Goal: Task Accomplishment & Management: Use online tool/utility

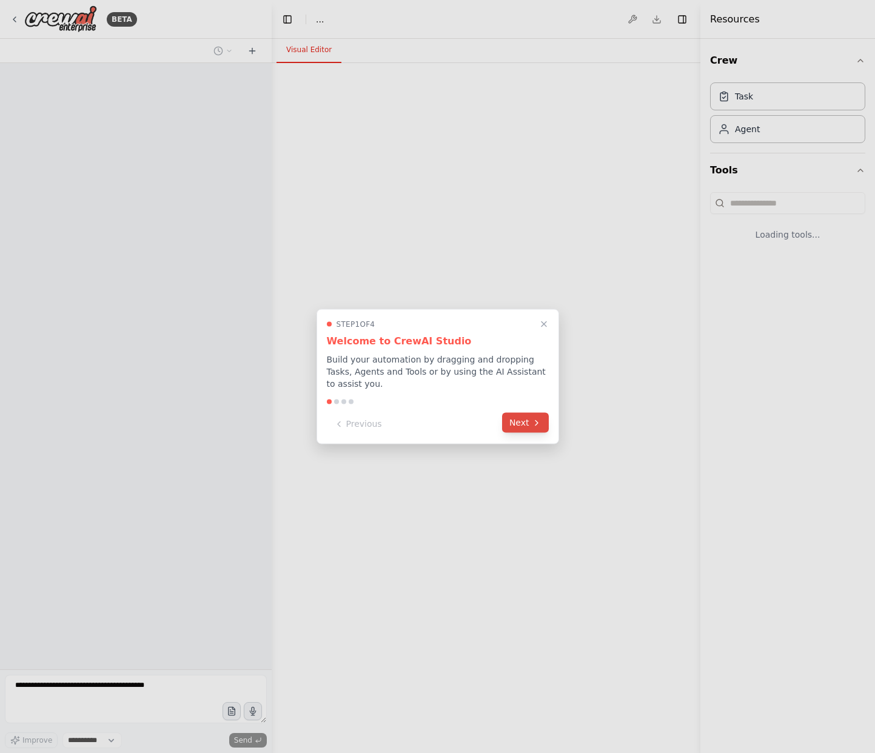
select select "****"
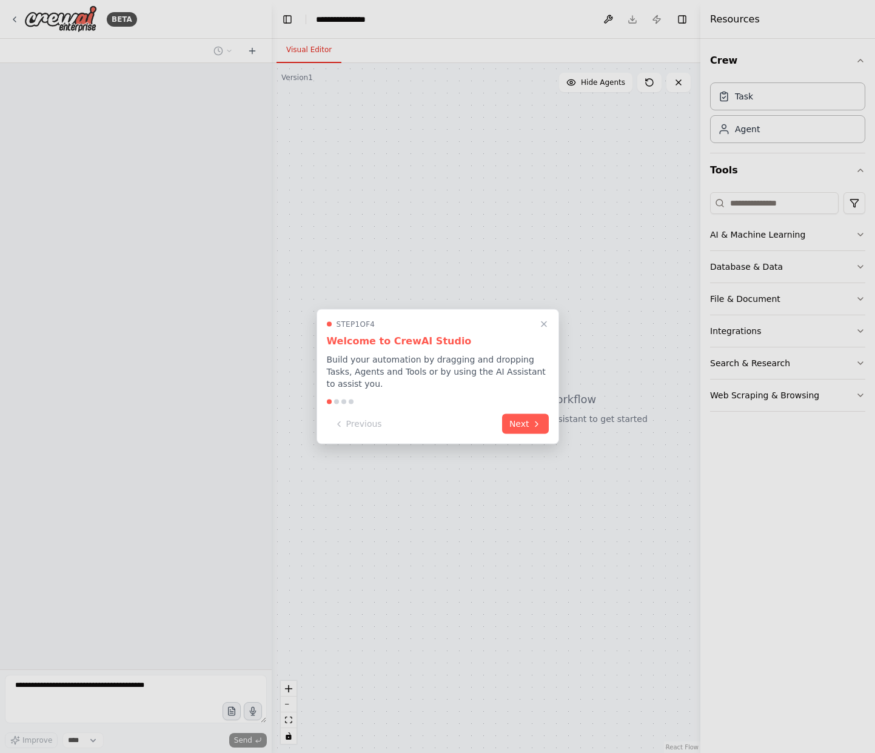
click at [519, 425] on button "Next" at bounding box center [525, 424] width 47 height 20
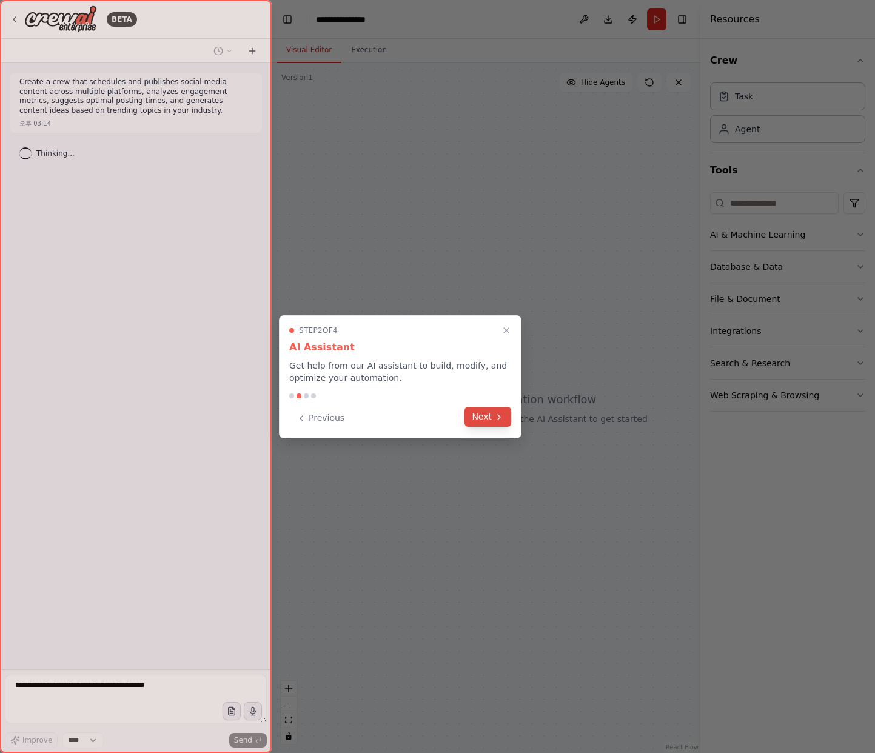
click at [488, 418] on button "Next" at bounding box center [488, 417] width 47 height 20
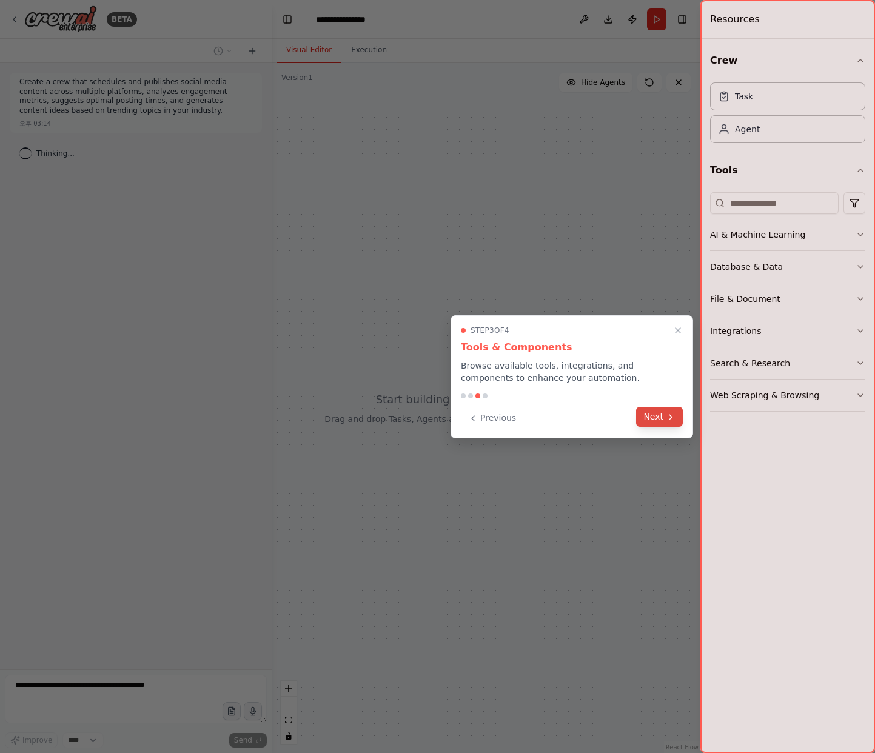
drag, startPoint x: 653, startPoint y: 418, endPoint x: 648, endPoint y: 426, distance: 9.0
click at [652, 418] on button "Next" at bounding box center [659, 418] width 47 height 20
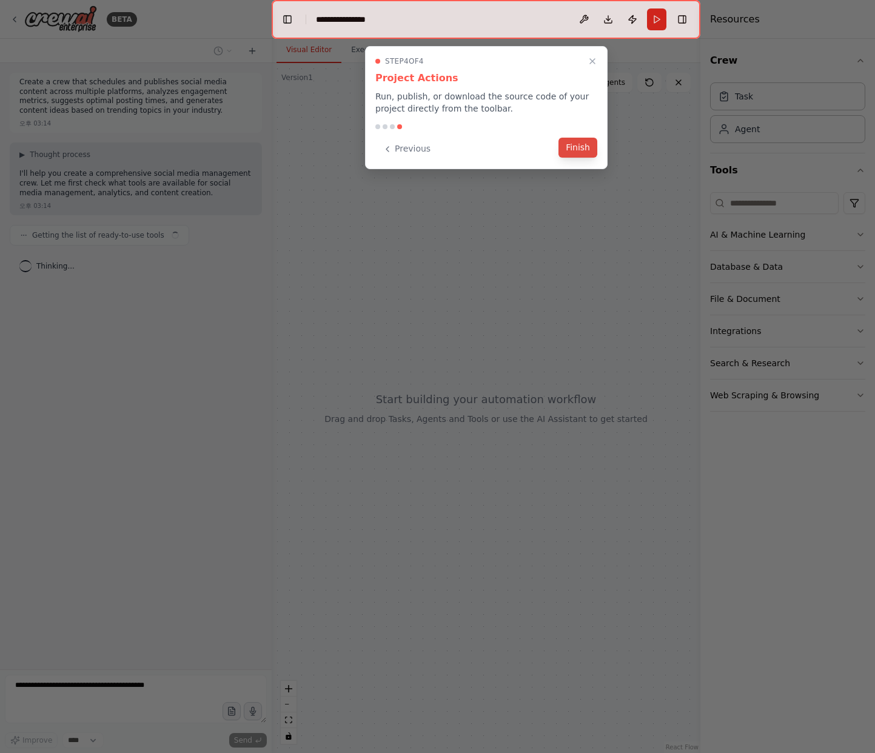
click at [580, 145] on button "Finish" at bounding box center [578, 148] width 39 height 20
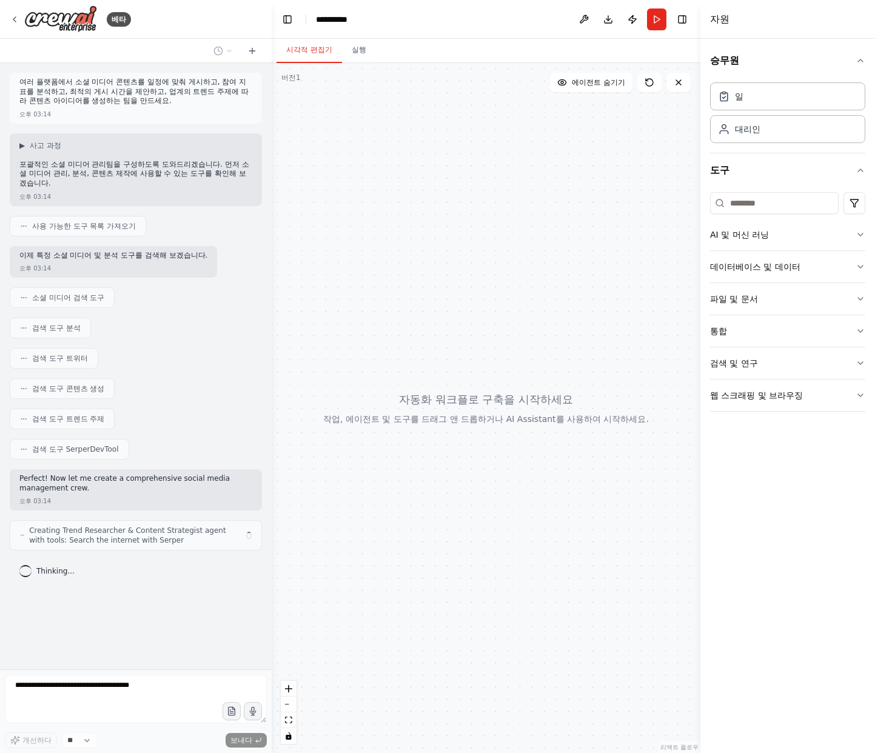
click at [61, 300] on font "소셜 미디어 검색 도구" at bounding box center [68, 298] width 72 height 8
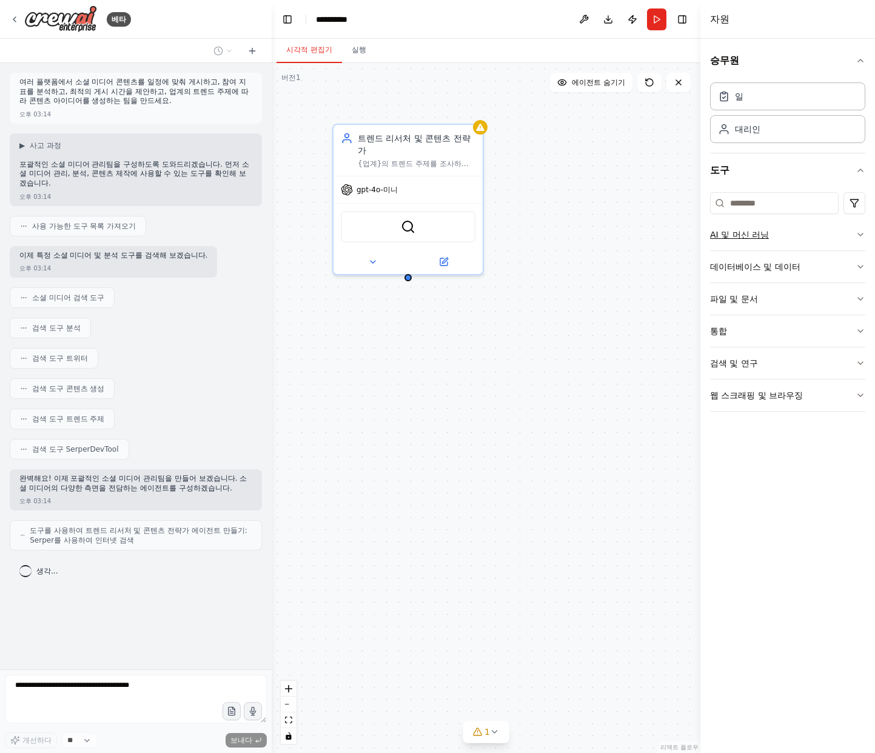
click at [858, 239] on icon "button" at bounding box center [861, 235] width 10 height 10
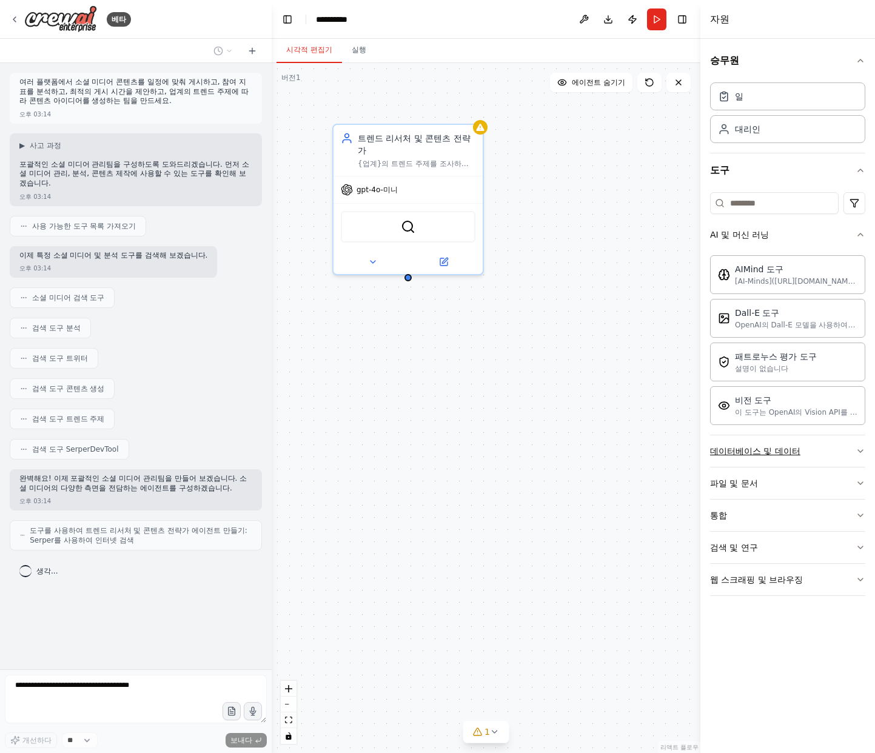
click at [856, 454] on icon "button" at bounding box center [861, 451] width 10 height 10
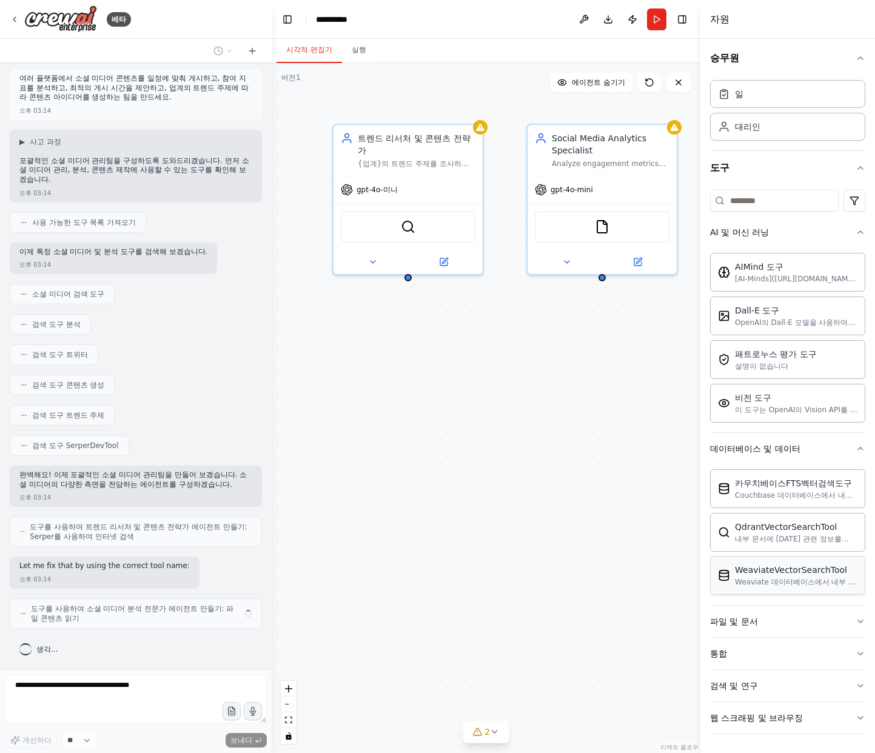
scroll to position [3, 0]
drag, startPoint x: 834, startPoint y: 449, endPoint x: 835, endPoint y: 469, distance: 20.0
click at [834, 449] on button "데이터베이스 및 데이터" at bounding box center [787, 448] width 155 height 32
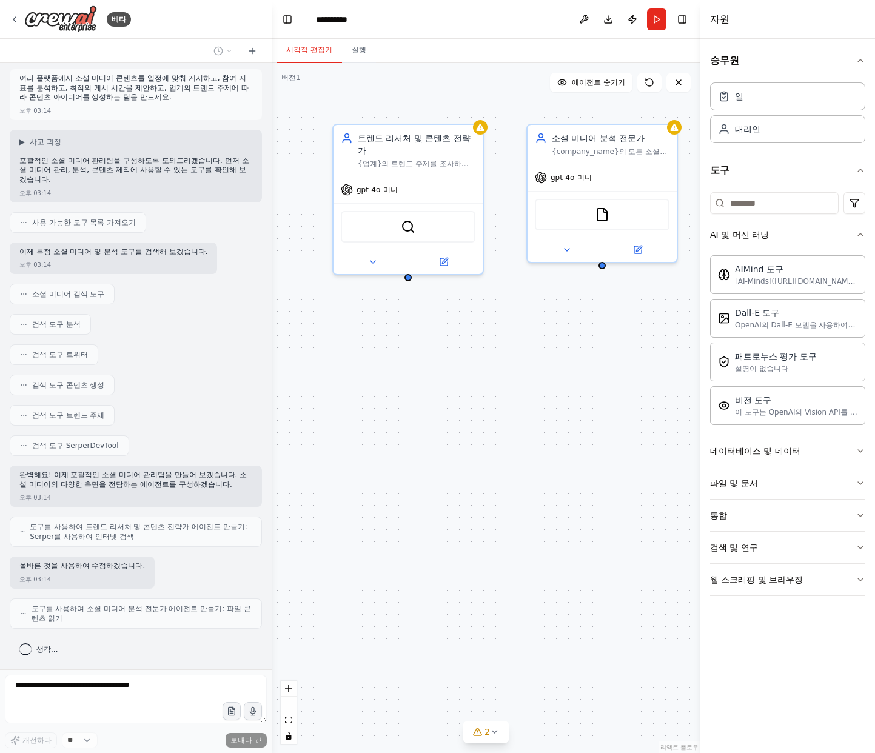
click at [833, 483] on button "파일 및 문서" at bounding box center [787, 484] width 155 height 32
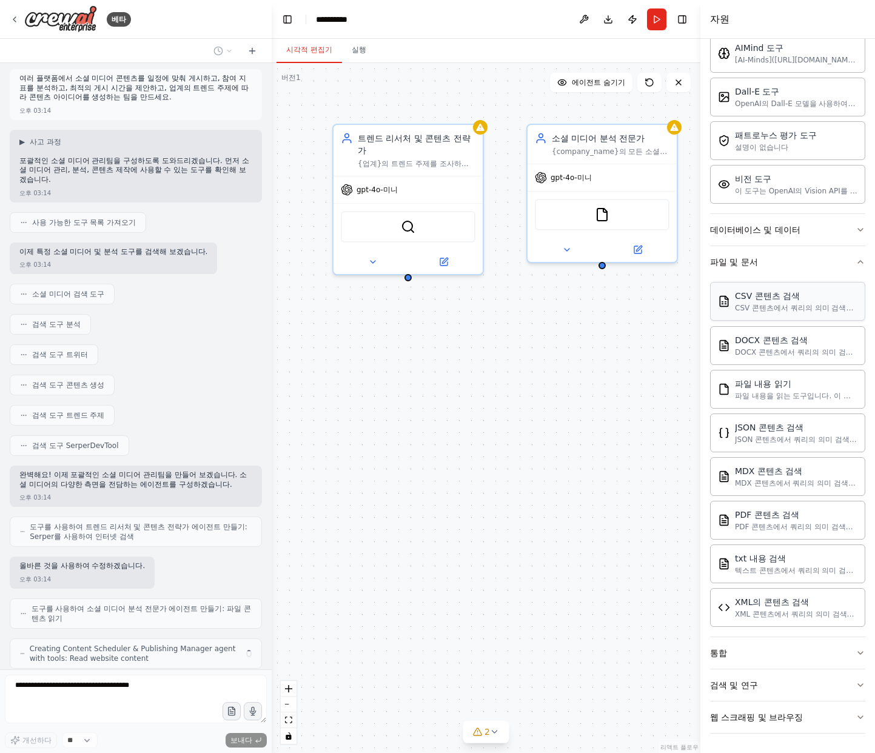
scroll to position [44, 0]
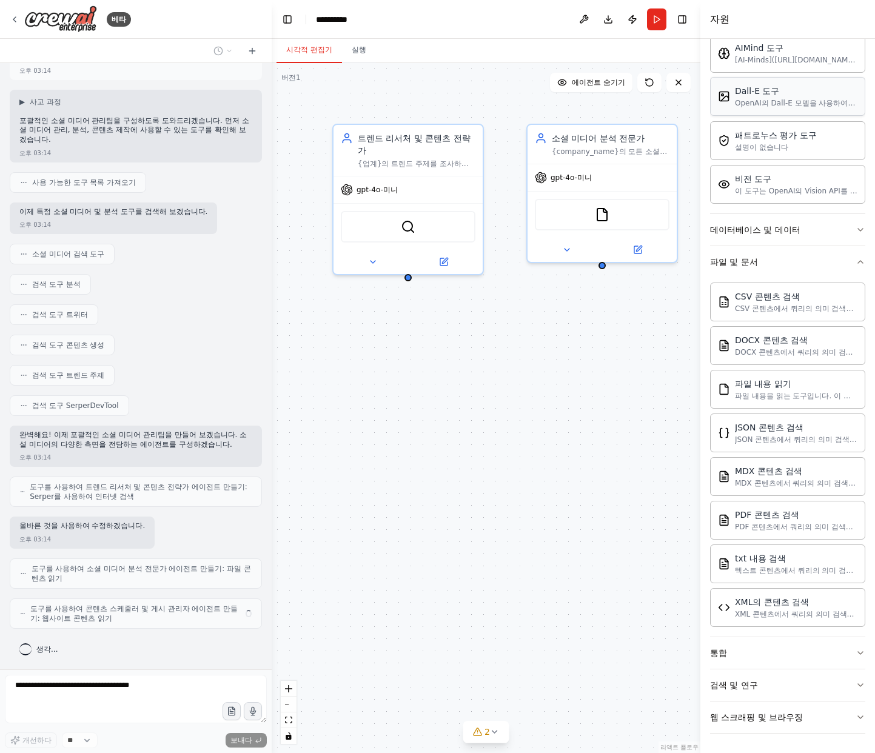
click at [816, 261] on button "파일 및 문서" at bounding box center [787, 262] width 155 height 32
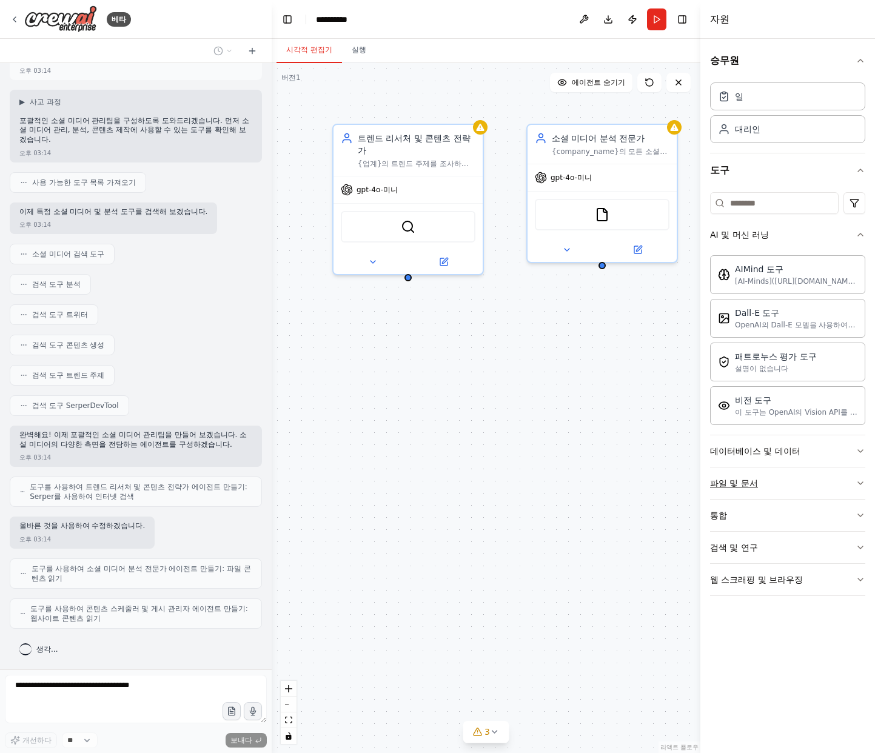
click at [785, 480] on button "파일 및 문서" at bounding box center [787, 484] width 155 height 32
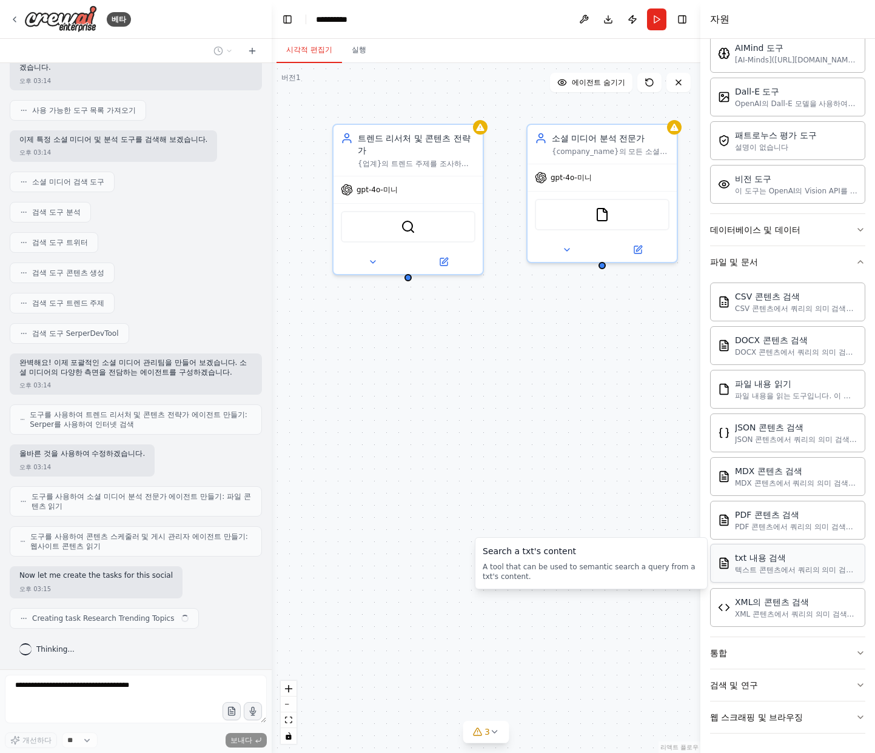
scroll to position [116, 0]
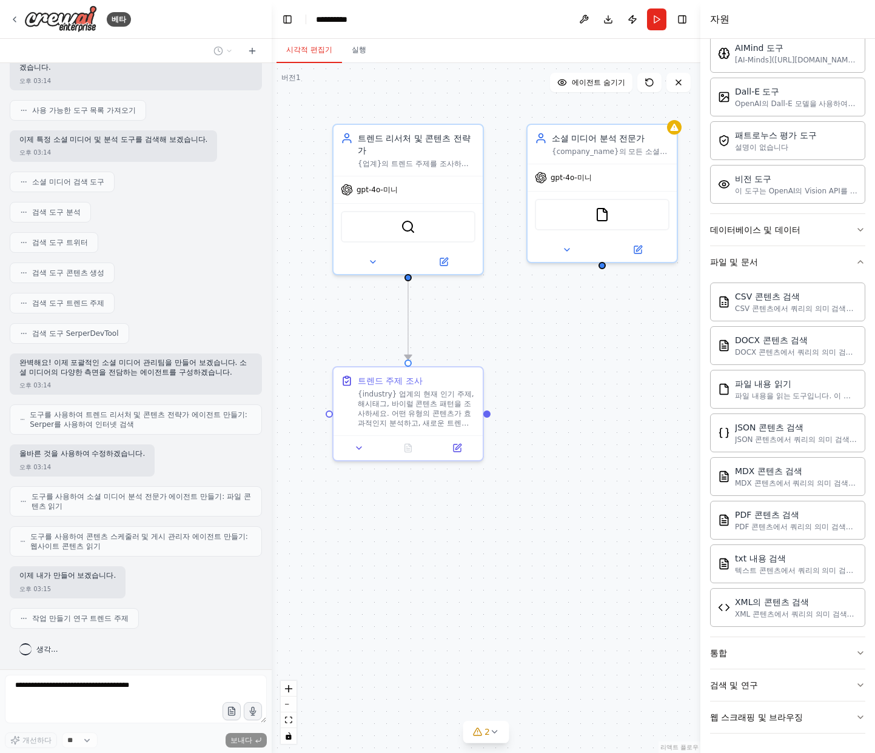
click at [812, 258] on button "파일 및 문서" at bounding box center [787, 262] width 155 height 32
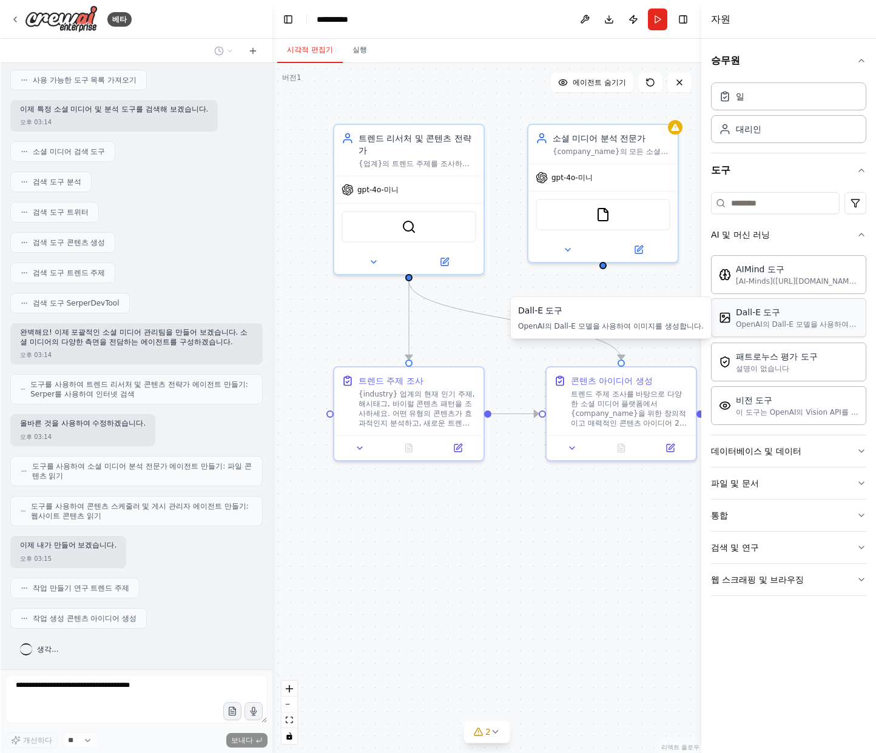
scroll to position [176, 0]
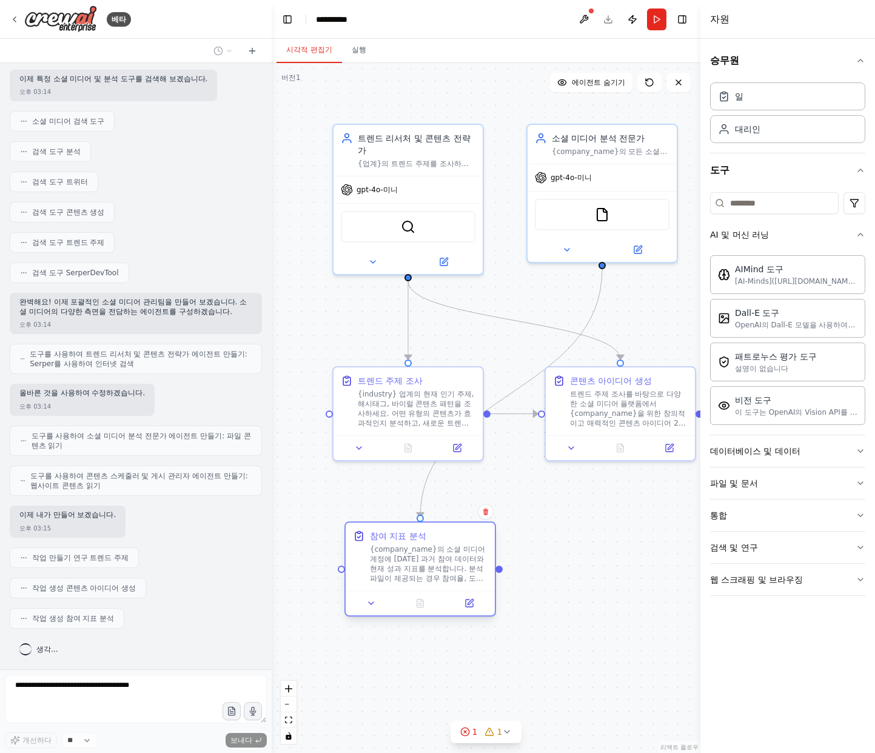
drag, startPoint x: 421, startPoint y: 517, endPoint x: 435, endPoint y: 559, distance: 44.1
click at [432, 562] on font "{company_name}의 소셜 미디어 계정에 대한 과거 참여 데이터와 현재 성과 지표를 분석합니다. 분석 파일이 제공되는 경우 참여율, 도…" at bounding box center [427, 593] width 115 height 96
drag, startPoint x: 616, startPoint y: 532, endPoint x: 634, endPoint y: 521, distance: 21.5
click at [617, 532] on div ".deletable-edge-delete-btn { width: 20px; height: 20px; border: 0px solid #ffff…" at bounding box center [486, 408] width 429 height 690
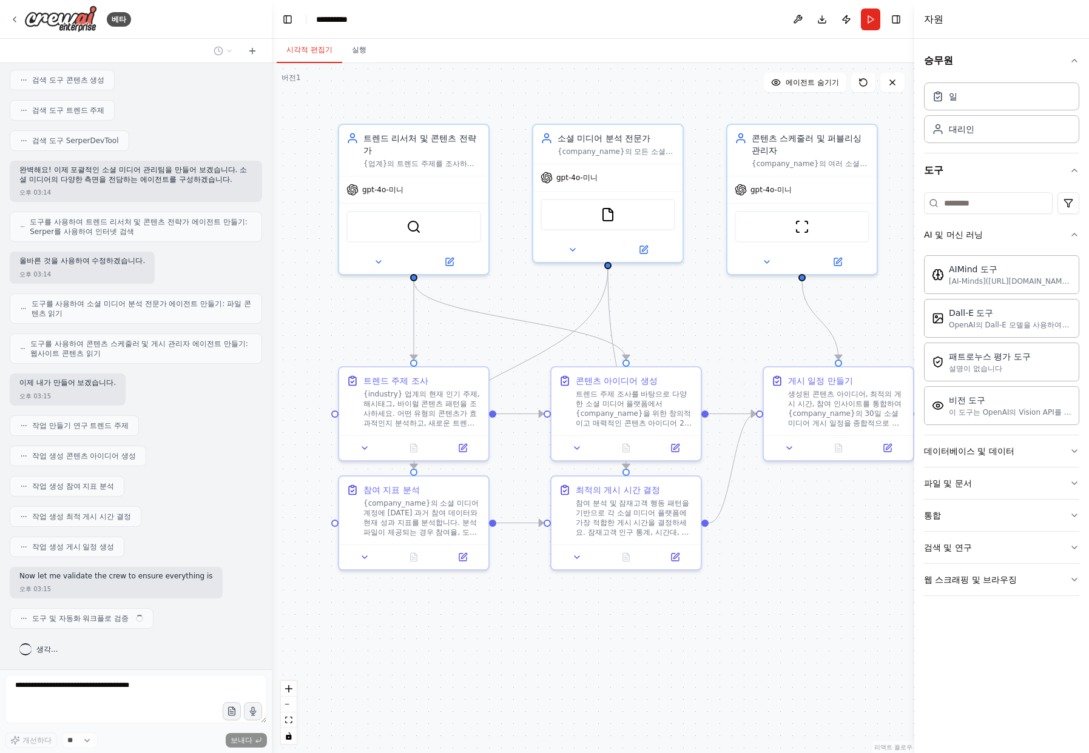
scroll to position [309, 0]
drag, startPoint x: 73, startPoint y: 110, endPoint x: 75, endPoint y: 119, distance: 8.7
click at [73, 111] on font "검색 도구 트렌드 주제" at bounding box center [68, 110] width 72 height 8
click at [70, 180] on font "완벽해요! 이제 포괄적인 소셜 미디어 관리팀을 만들어 보겠습니다. 소셜 미디어의 다양한 측면을 전담하는 에이전트를 구성하겠습니다." at bounding box center [132, 175] width 227 height 18
drag, startPoint x: 64, startPoint y: 230, endPoint x: 60, endPoint y: 245, distance: 15.7
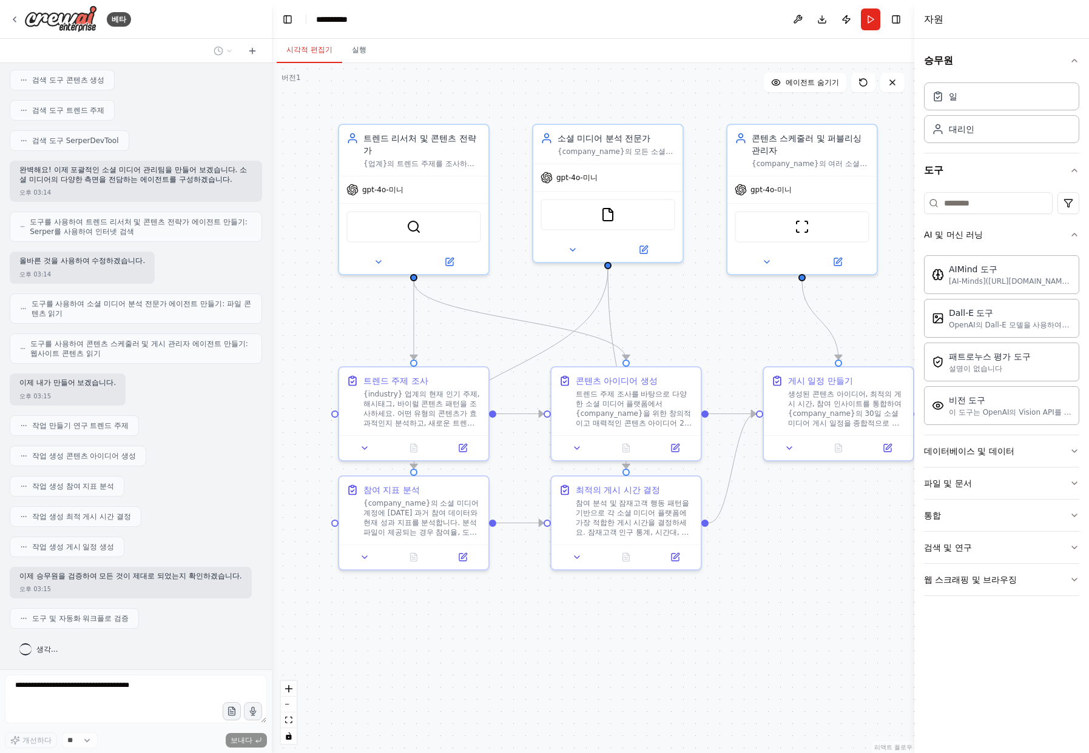
click at [64, 231] on font "도구를 사용하여 트렌드 리서처 및 콘텐츠 전략가 에이전트 만들기: Serper를 사용하여 인터넷 검색" at bounding box center [139, 227] width 218 height 18
click at [29, 255] on div "올바른 것을 사용하여 수정하겠습니다. 오후 03:14" at bounding box center [82, 268] width 145 height 32
click at [22, 229] on icon at bounding box center [22, 226] width 5 height 7
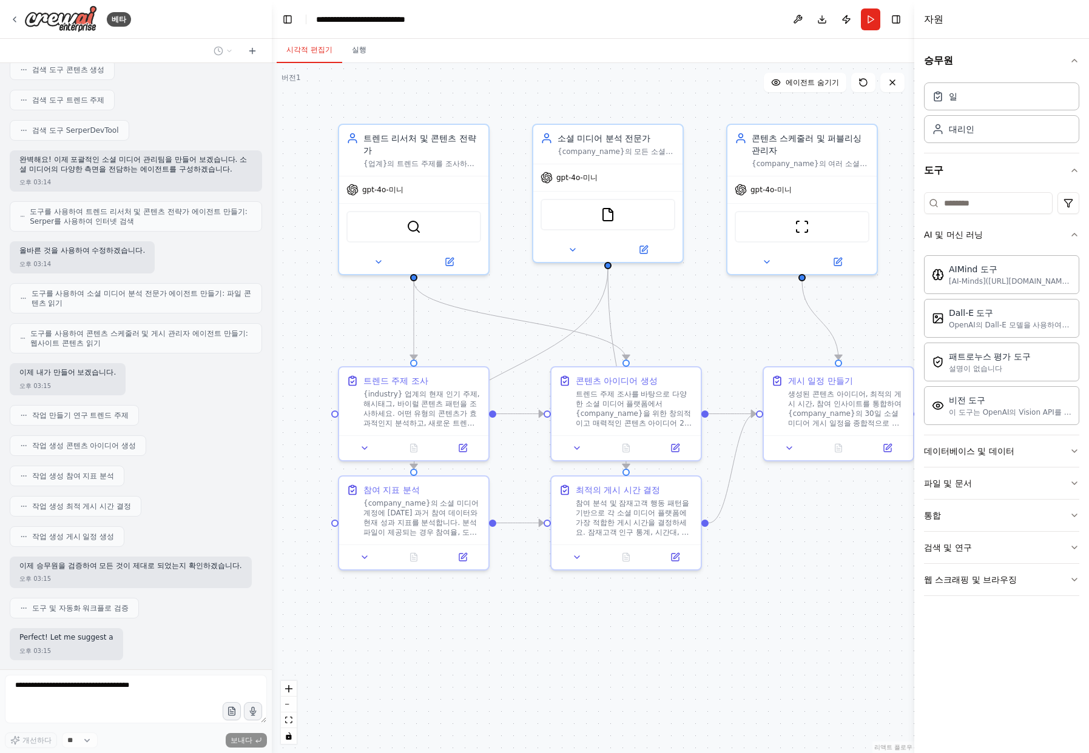
drag, startPoint x: 22, startPoint y: 306, endPoint x: 86, endPoint y: 300, distance: 63.9
click at [24, 306] on div "여러 플랫폼에서 소셜 미디어 콘텐츠를 일정에 맞춰 게시하고, 참여 지표를 분석하고, 최적의 게시 시간을 제안하고, 업계의 트렌드 주제에 따라 …" at bounding box center [136, 366] width 272 height 606
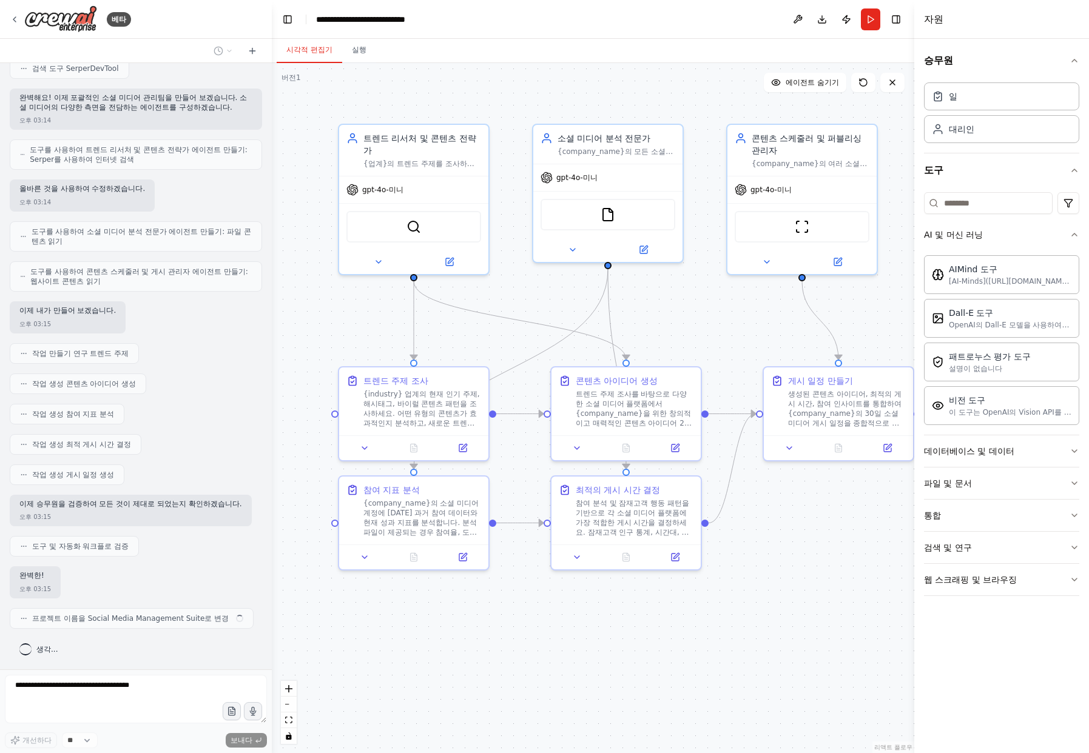
drag, startPoint x: 125, startPoint y: 291, endPoint x: 120, endPoint y: 302, distance: 11.9
click at [124, 291] on div "도구를 사용하여 콘텐츠 스케줄러 및 게시 관리자 에이전트 만들기: 웹사이트 콘텐츠 읽기" at bounding box center [136, 276] width 252 height 30
drag, startPoint x: 36, startPoint y: 323, endPoint x: 36, endPoint y: 355, distance: 32.1
click at [36, 323] on div "오후 03:15" at bounding box center [35, 324] width 32 height 9
drag, startPoint x: 30, startPoint y: 363, endPoint x: 31, endPoint y: 379, distance: 16.4
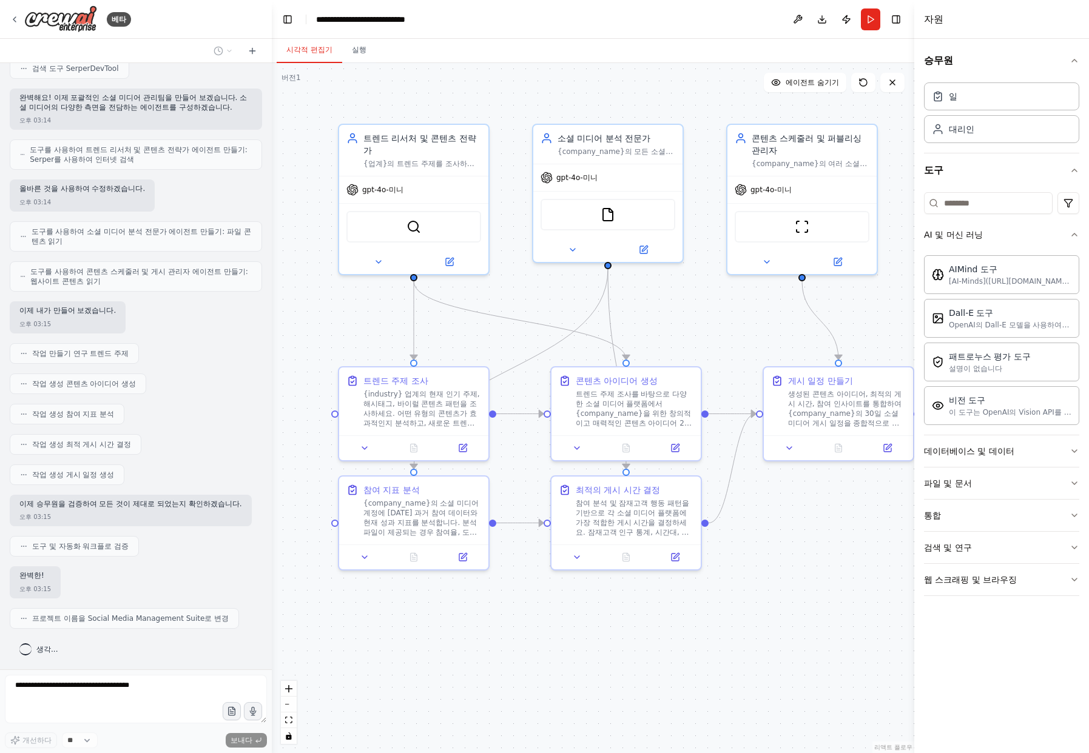
click at [30, 362] on div "작업 만들기 연구 트렌드 주제" at bounding box center [74, 353] width 129 height 21
drag, startPoint x: 30, startPoint y: 429, endPoint x: 33, endPoint y: 486, distance: 56.5
click at [30, 432] on div "여러 플랫폼에서 소셜 미디어 콘텐츠를 일정에 맞춰 게시하고, 참여 지표를 분석하고, 최적의 게시 시간을 제안하고, 업계의 트렌드 주제에 따라 …" at bounding box center [136, 366] width 272 height 606
drag, startPoint x: 37, startPoint y: 498, endPoint x: 45, endPoint y: 484, distance: 16.3
click at [37, 503] on div "이제 승무원을 검증하여 모든 것이 제대로 되었는지 확인하겠습니다. 오후 03:15" at bounding box center [131, 511] width 242 height 32
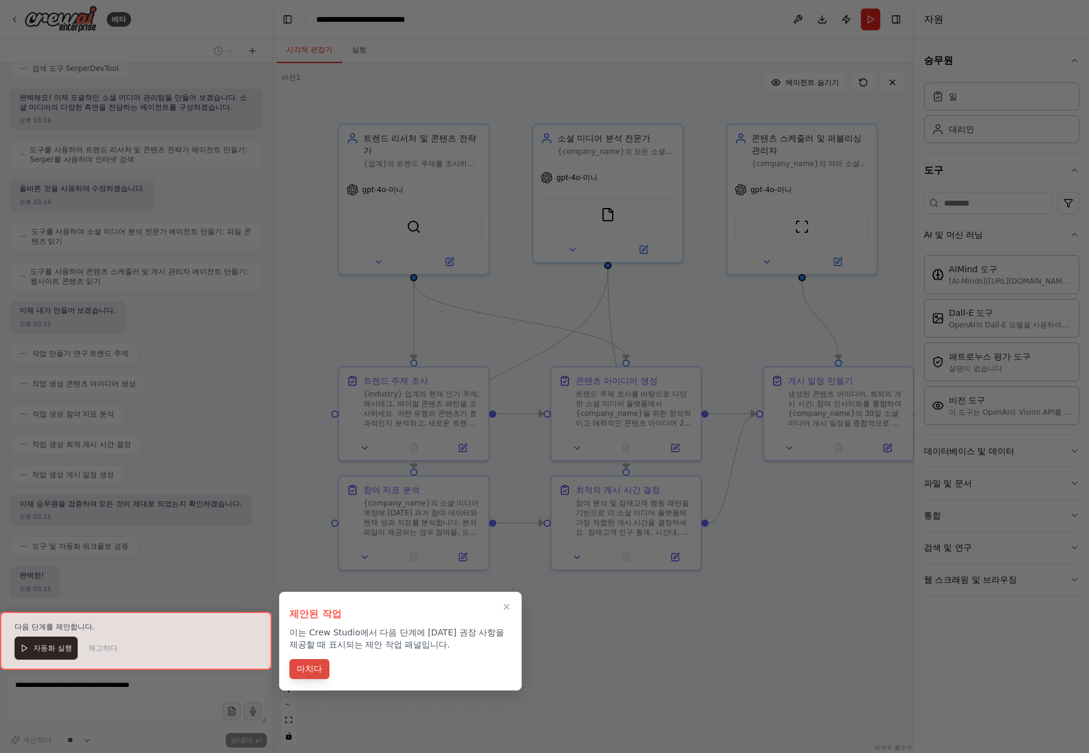
click at [305, 667] on font "마치다" at bounding box center [309, 669] width 25 height 10
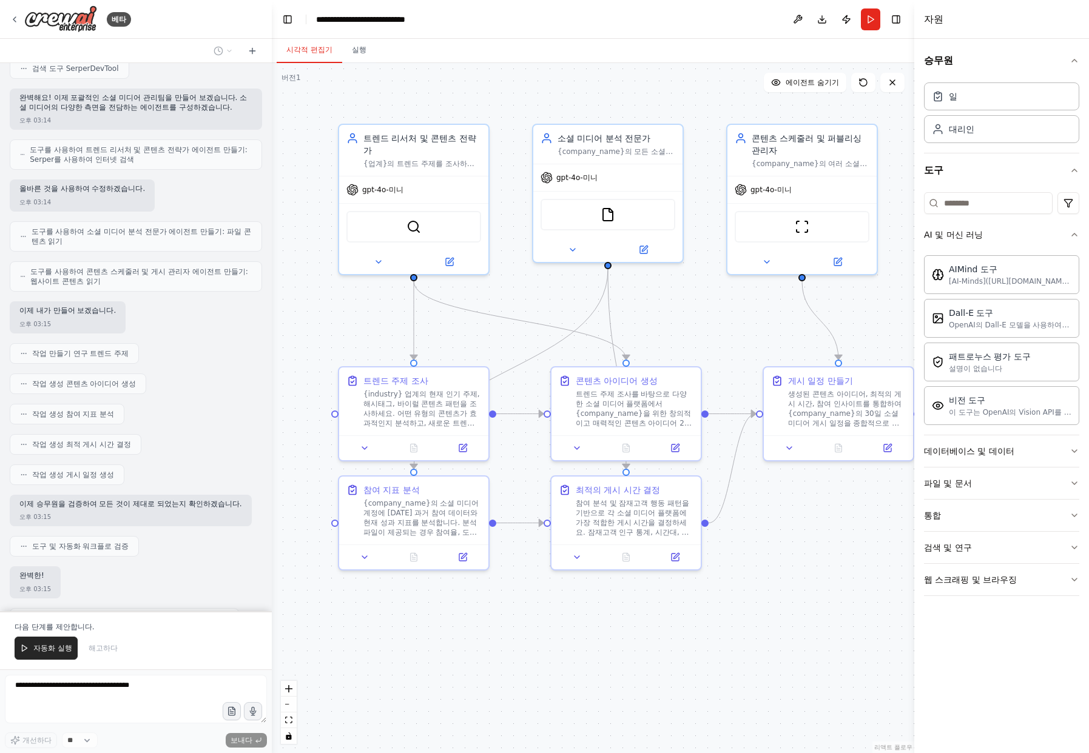
click at [49, 651] on font "자동화 실행" at bounding box center [52, 648] width 39 height 8
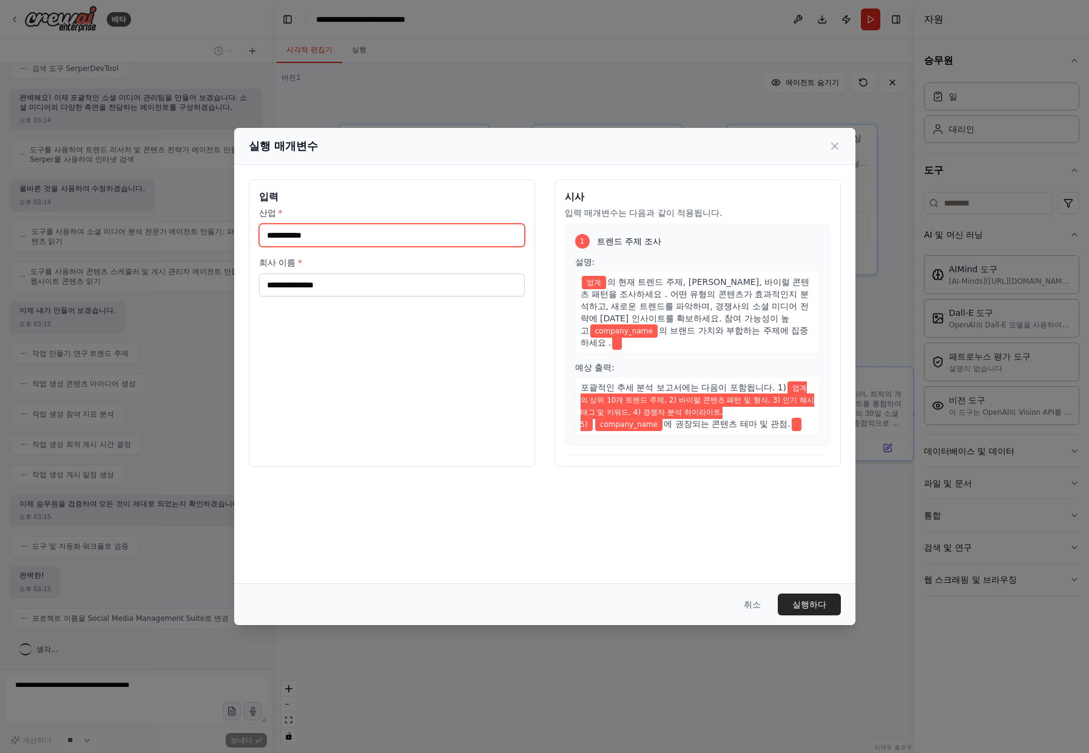
drag, startPoint x: 290, startPoint y: 235, endPoint x: 297, endPoint y: 244, distance: 11.3
click at [290, 235] on input "산업 *" at bounding box center [392, 235] width 266 height 23
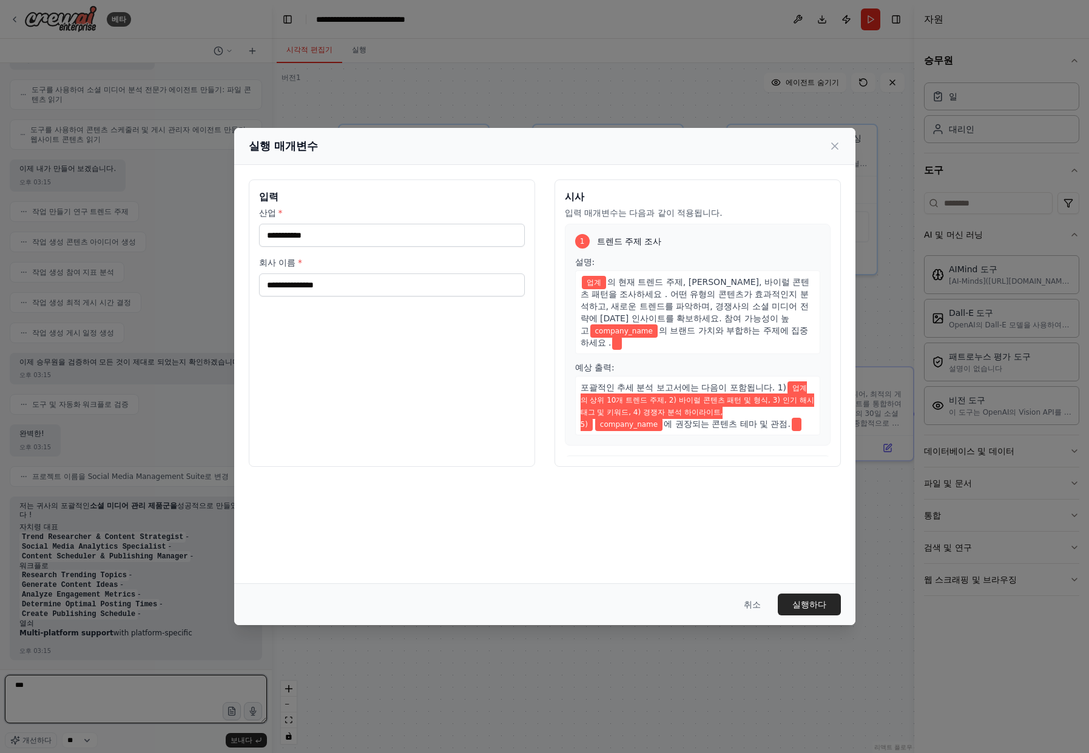
type textarea "***"
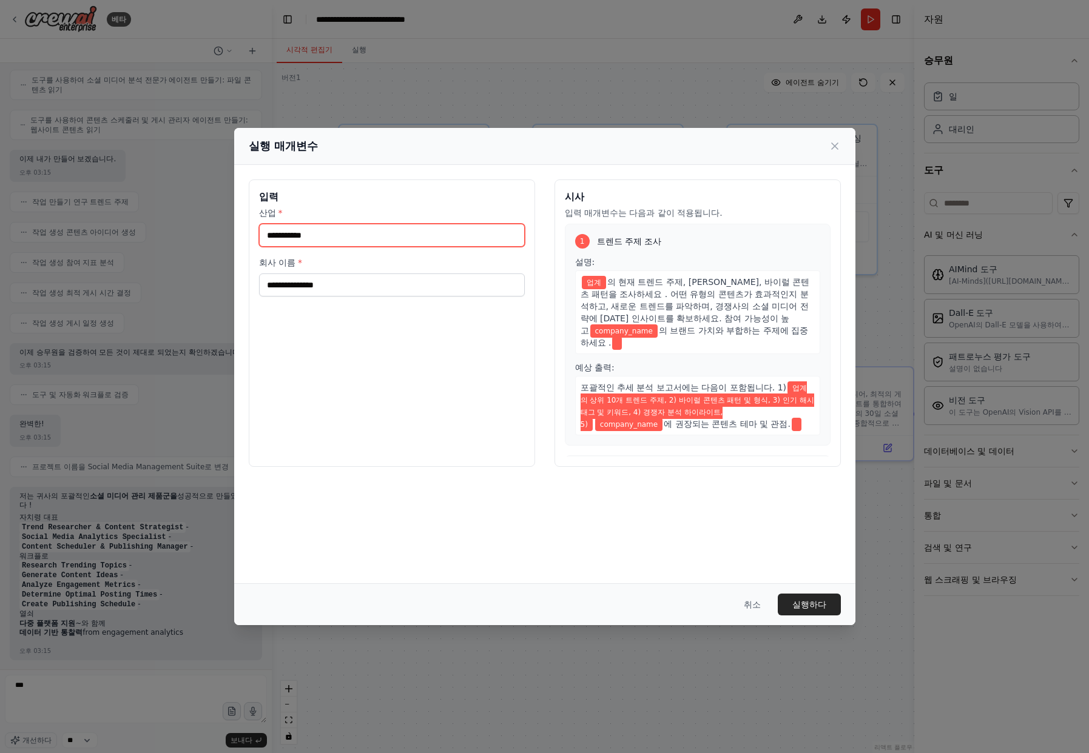
drag, startPoint x: 290, startPoint y: 239, endPoint x: 347, endPoint y: 241, distance: 57.0
click at [292, 238] on input "산업 *" at bounding box center [392, 235] width 266 height 23
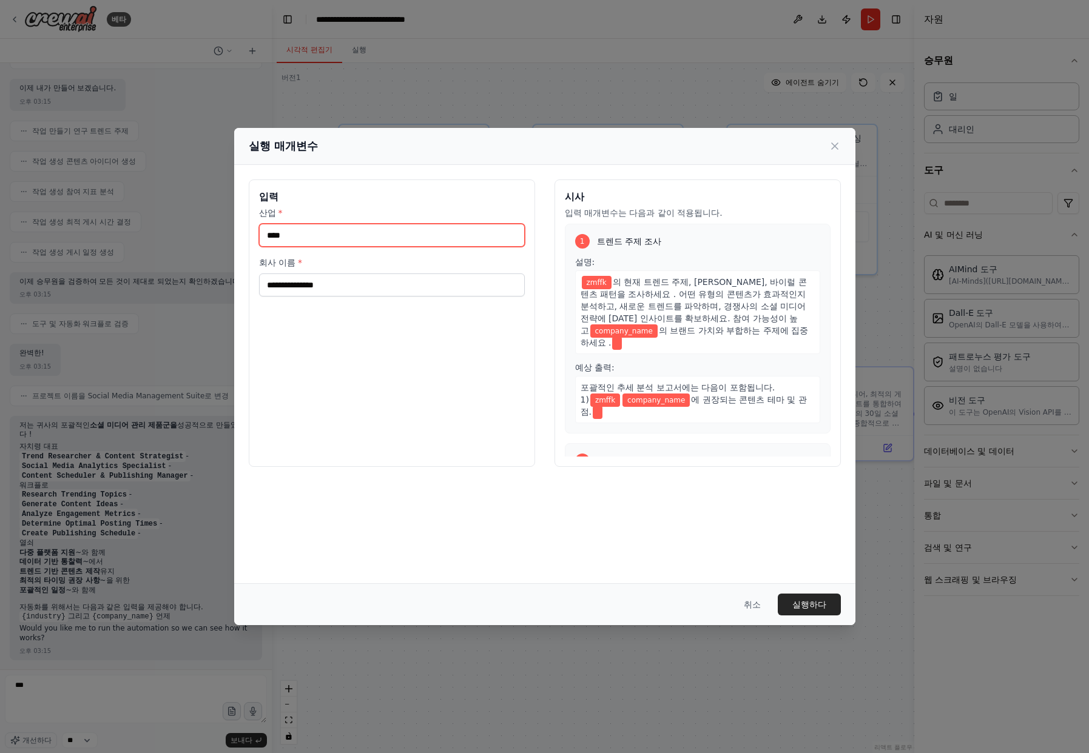
scroll to position [594, 0]
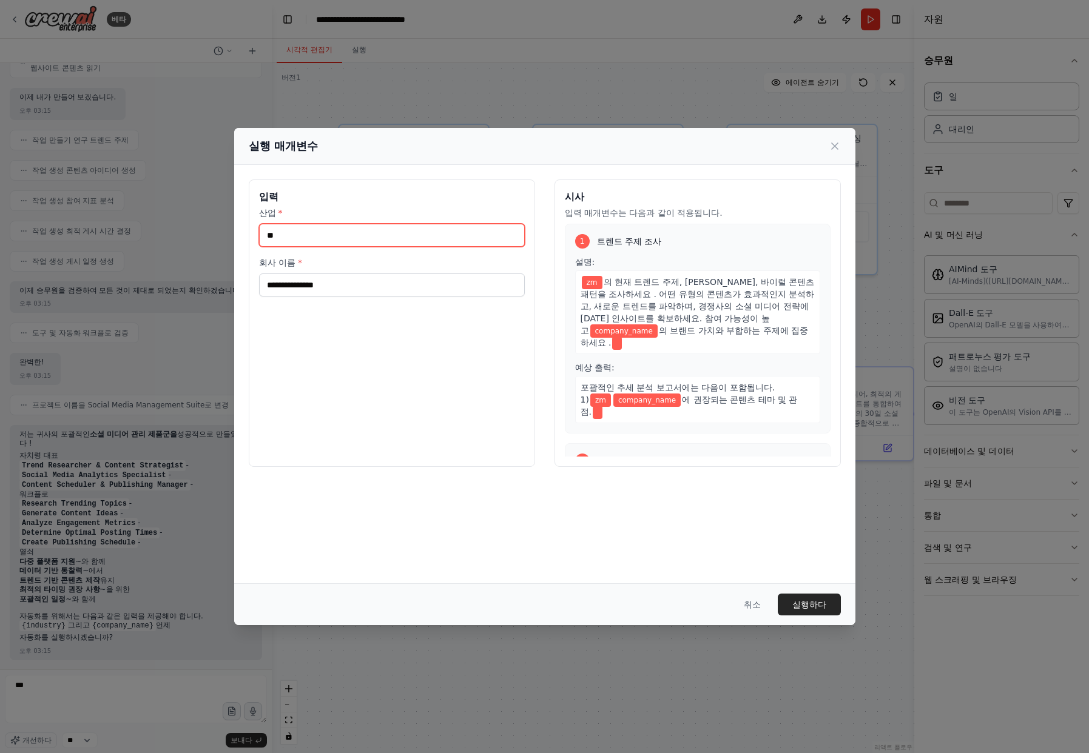
type input "*"
type input "**"
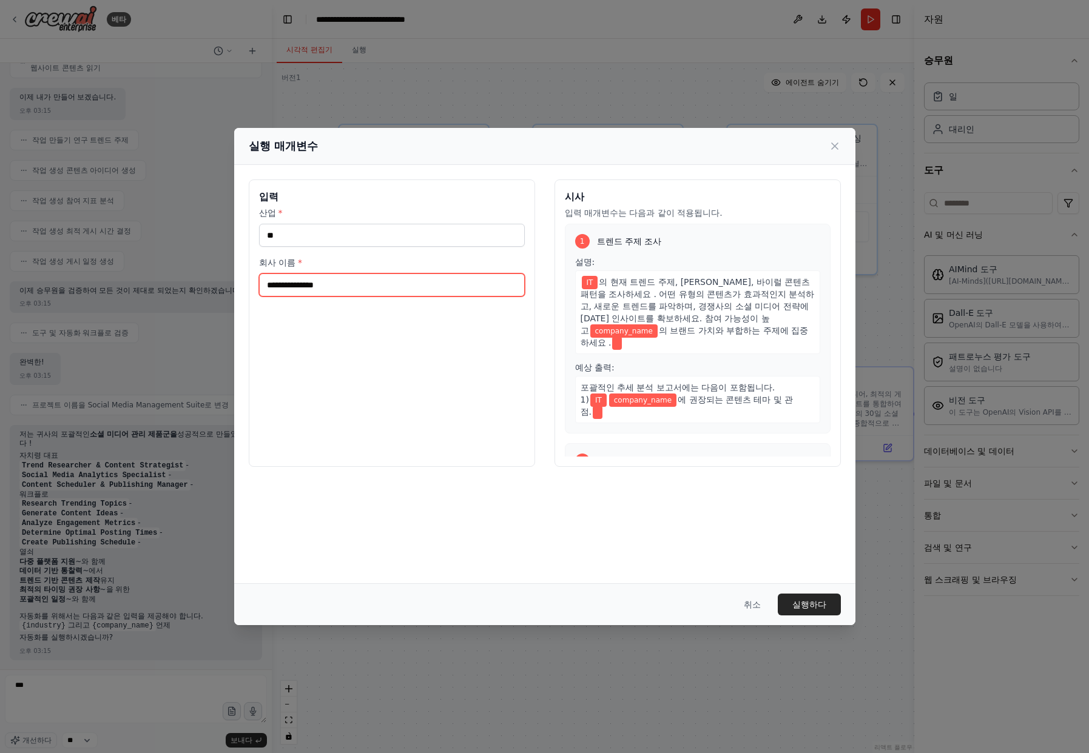
click at [292, 291] on input "회사 이름 *" at bounding box center [392, 285] width 266 height 23
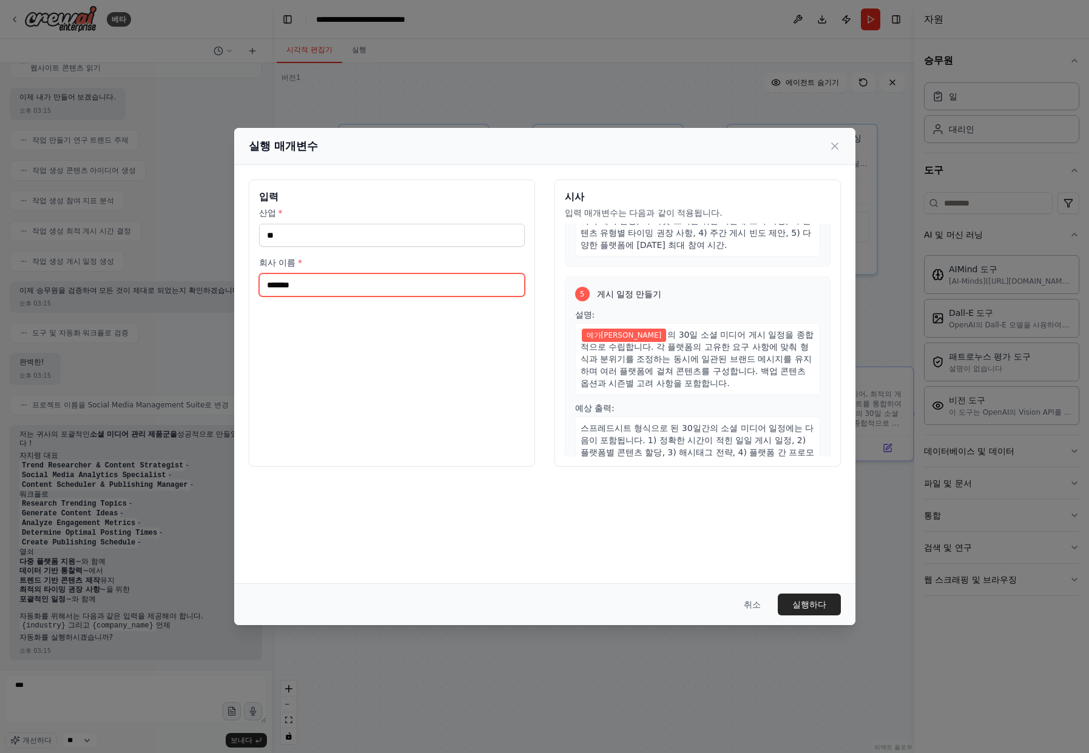
scroll to position [879, 0]
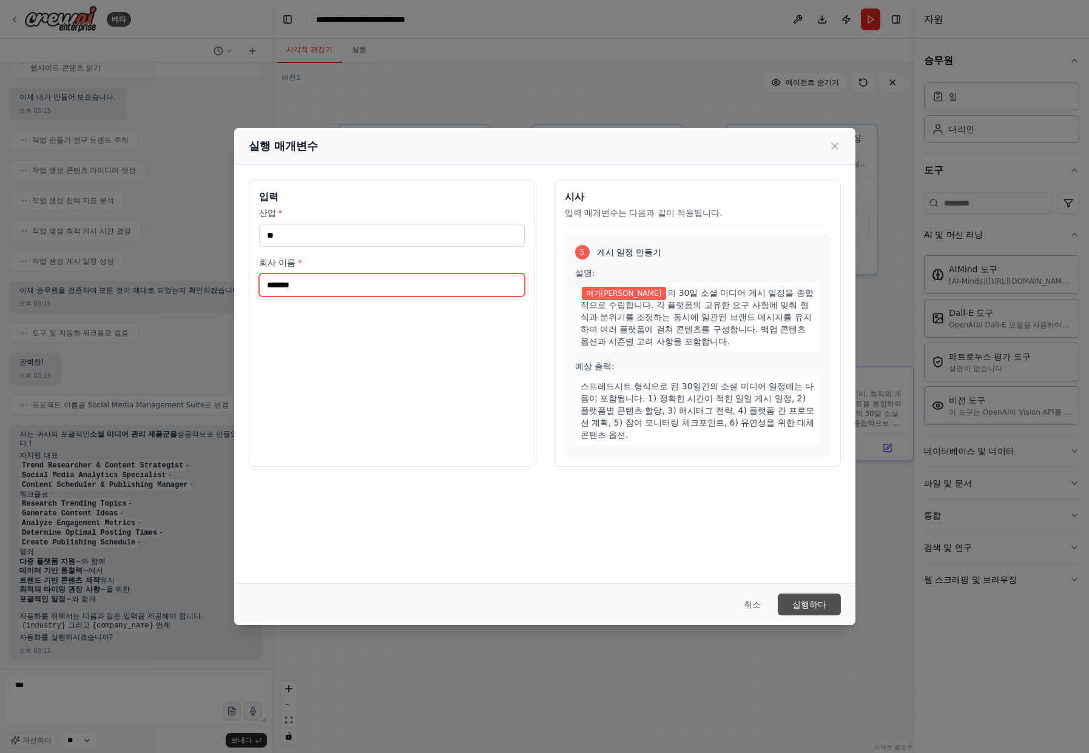
type input "*******"
click at [807, 607] on font "실행하다" at bounding box center [809, 605] width 34 height 10
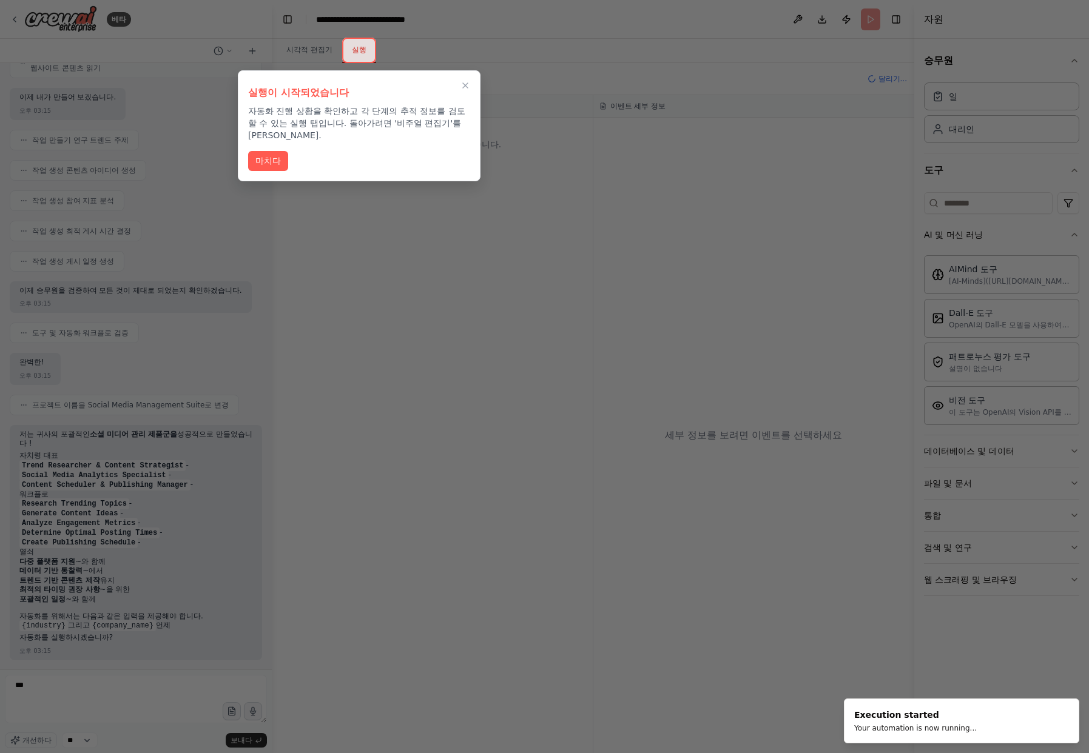
drag, startPoint x: 265, startPoint y: 166, endPoint x: 272, endPoint y: 171, distance: 8.6
click at [266, 166] on font "마치다" at bounding box center [267, 161] width 25 height 13
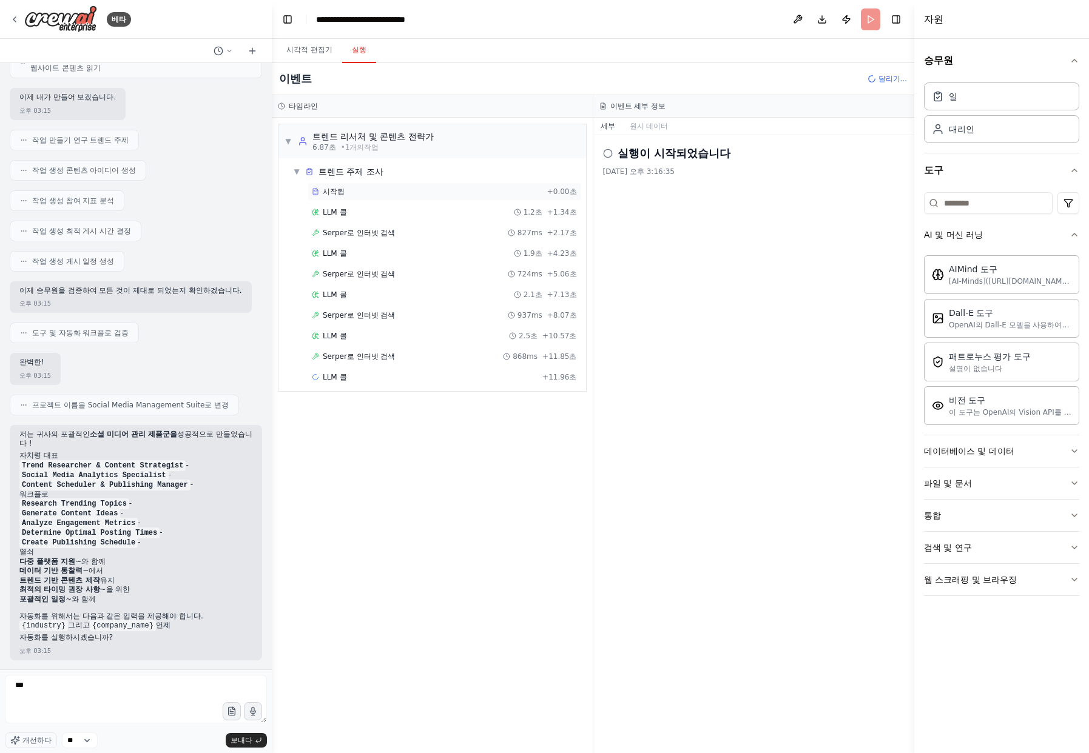
drag, startPoint x: 331, startPoint y: 190, endPoint x: 338, endPoint y: 196, distance: 9.9
click at [332, 190] on font "시작됨" at bounding box center [334, 191] width 22 height 8
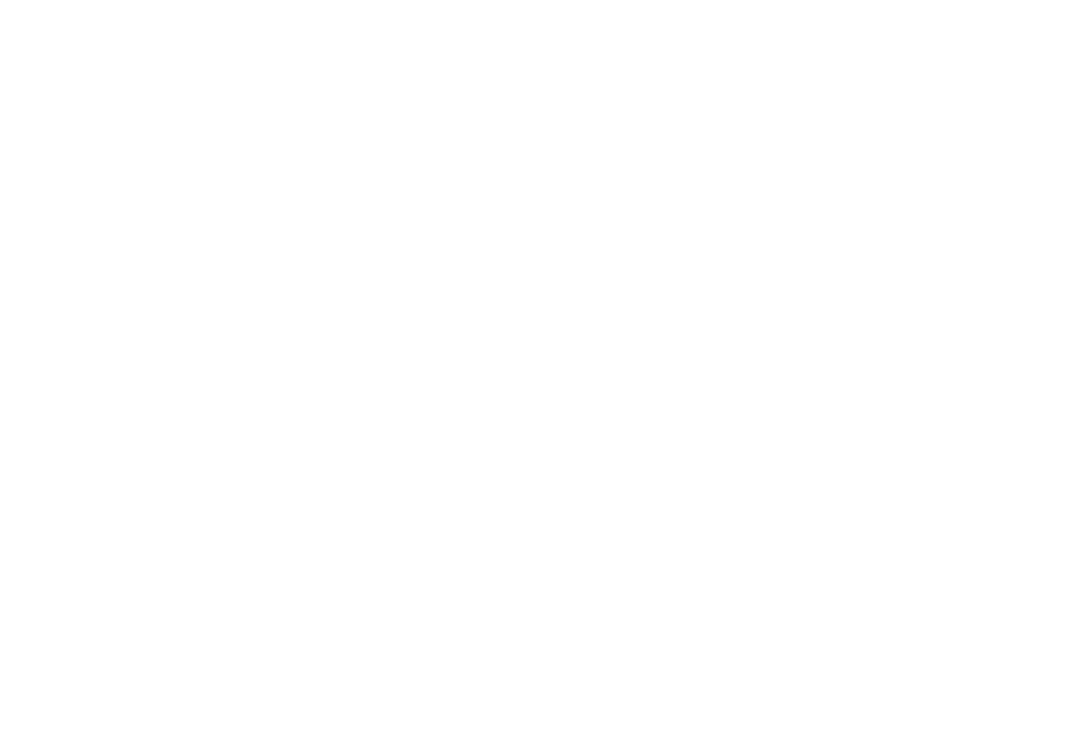
click at [511, 0] on html "원본 텍스트 번역 평가 보내주신 의견은 Google 번역을 개선하는 데 사용됩니다." at bounding box center [544, 0] width 1089 height 0
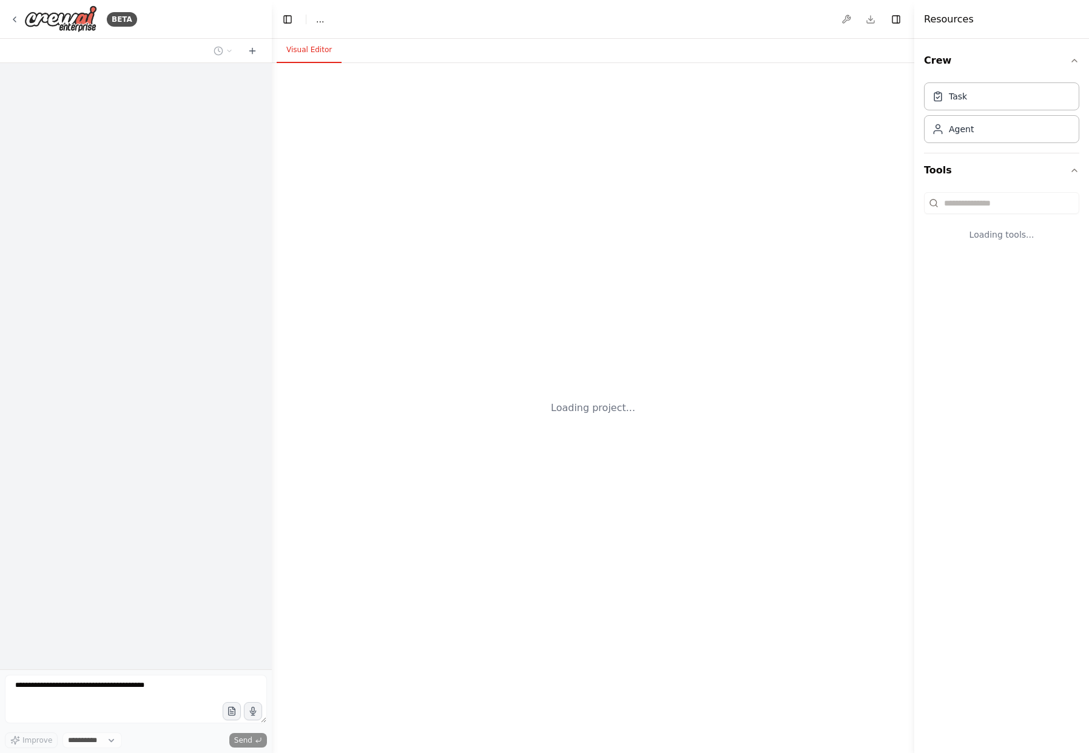
select select "****"
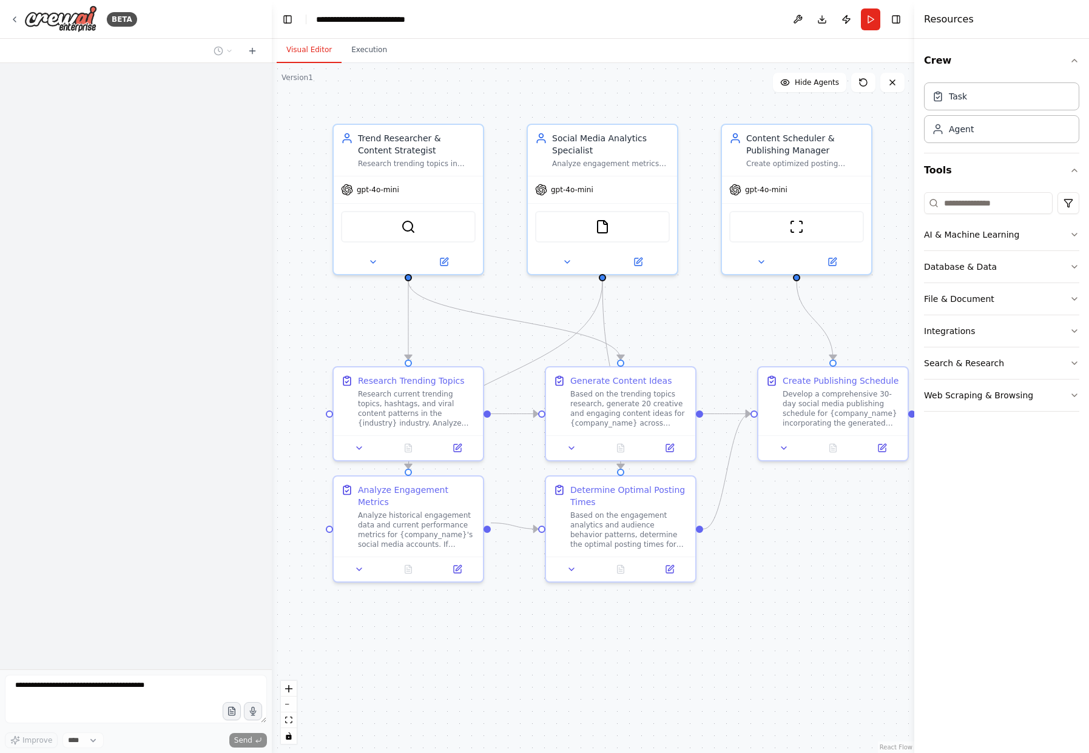
scroll to position [320, 0]
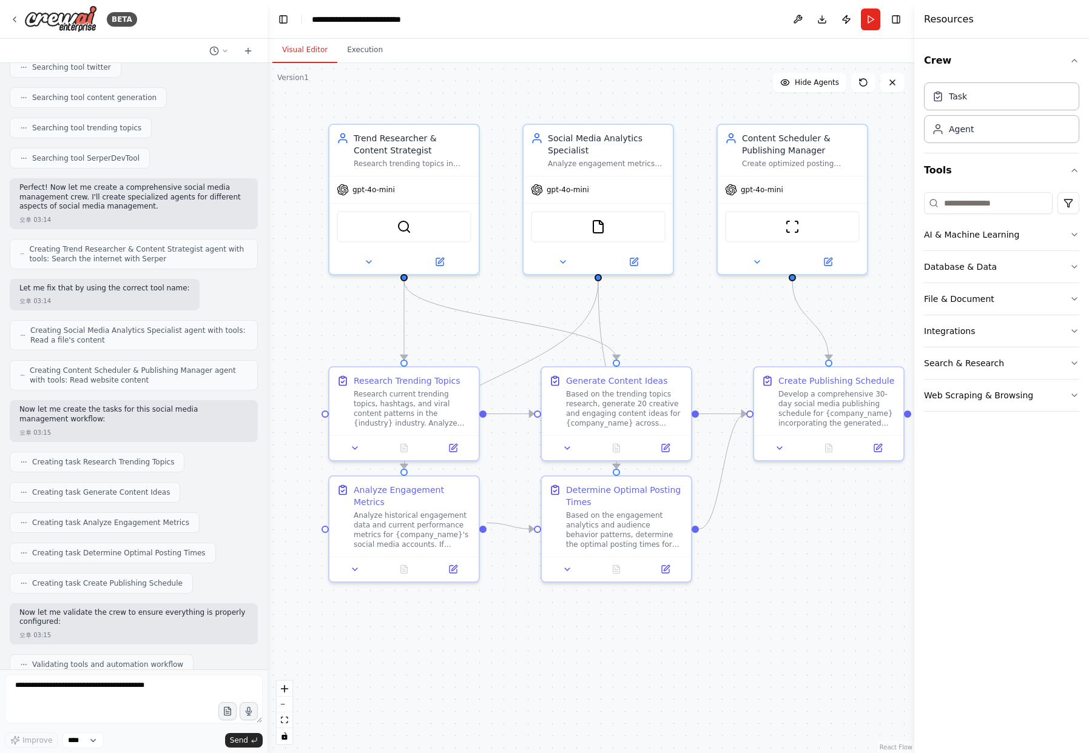
click at [267, 397] on div "BETA Create a crew that schedules and publishes social media content across mul…" at bounding box center [544, 376] width 1089 height 753
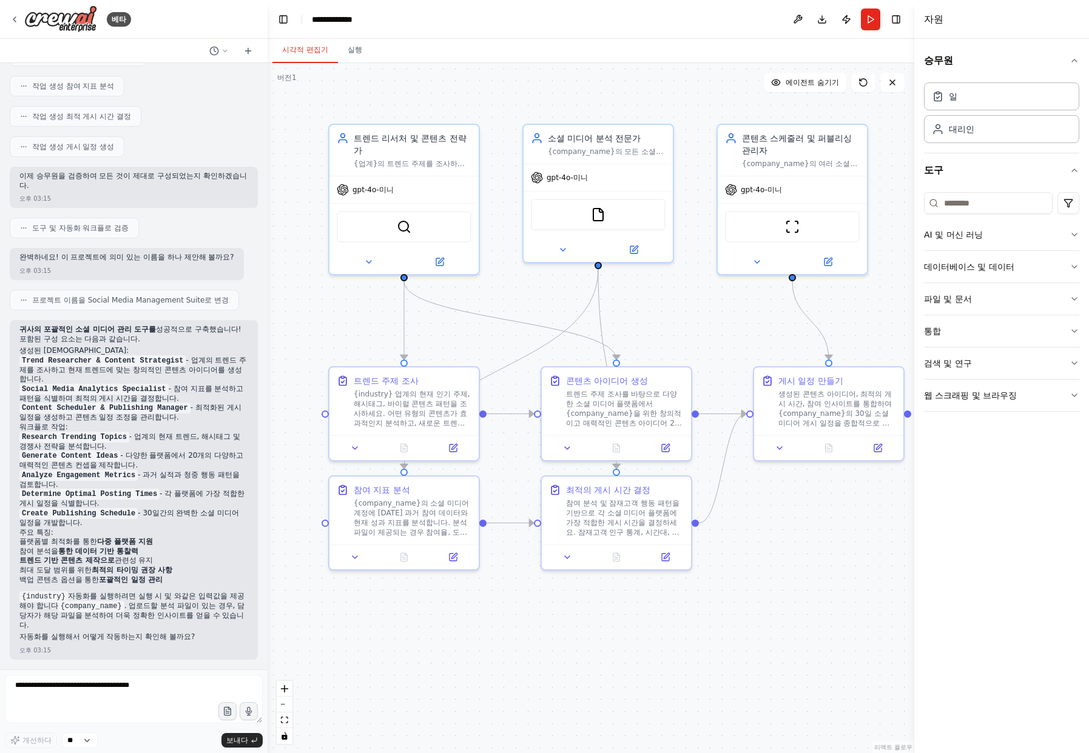
scroll to position [717, 0]
click at [90, 683] on textarea at bounding box center [134, 699] width 258 height 49
type textarea "***"
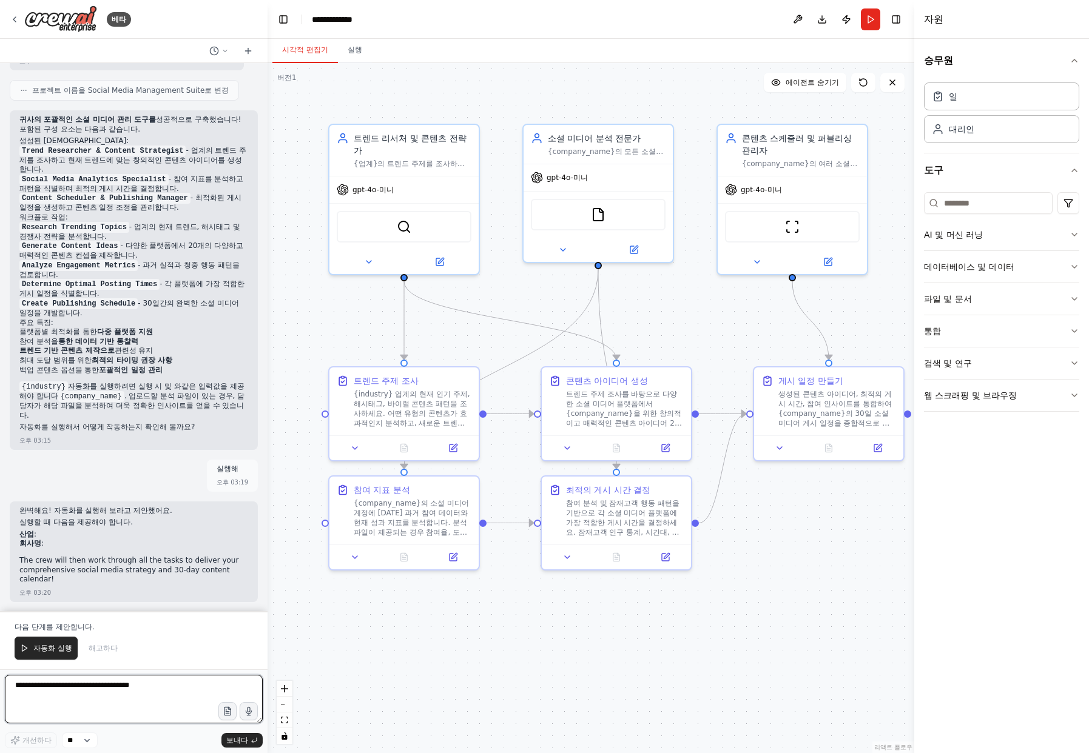
scroll to position [918, 0]
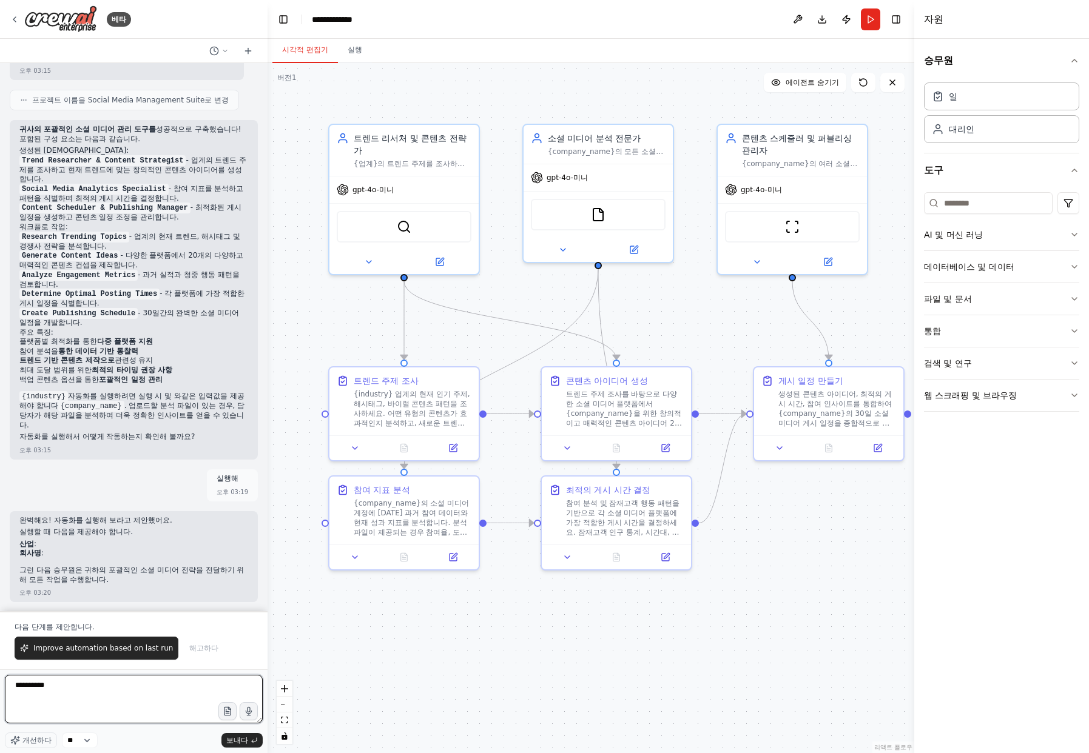
type textarea "**********"
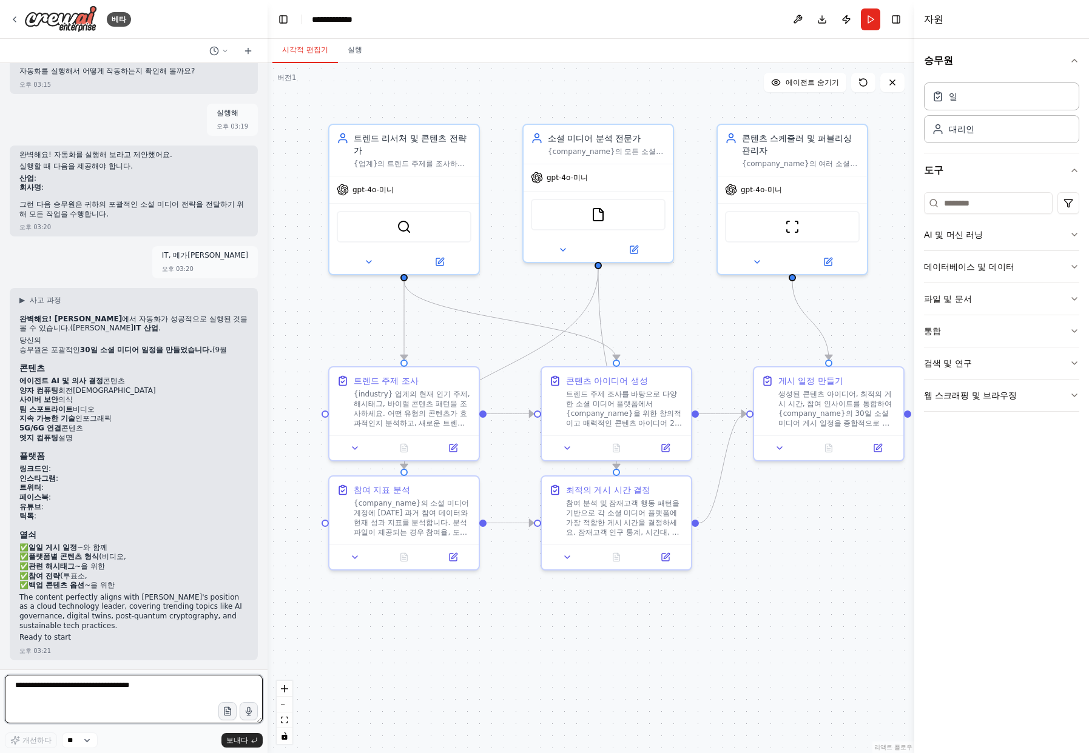
scroll to position [1274, 0]
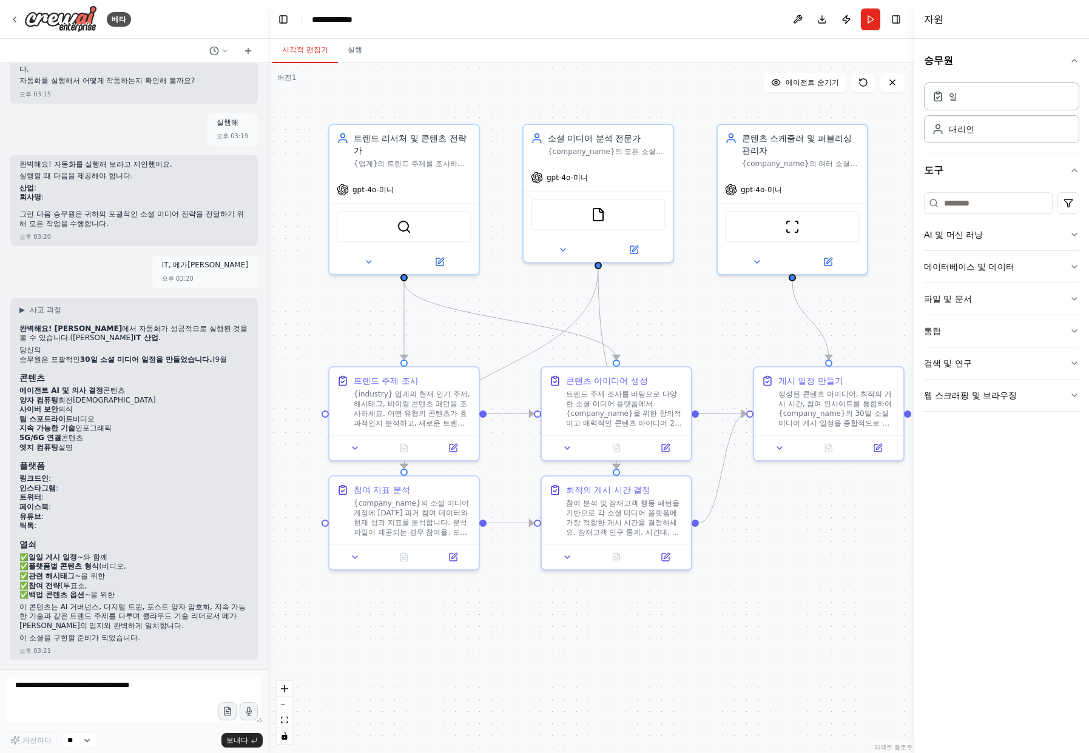
drag, startPoint x: 23, startPoint y: 390, endPoint x: 149, endPoint y: 491, distance: 160.9
click at [149, 491] on div "완벽해요! 메가존클라우드 에서 자동화가 성공적으로 실행된 것을 볼 수 있습니다. (메가존 IT 산업 . 당신의 승무원은 포괄적인 30일 소셜 …" at bounding box center [133, 484] width 229 height 321
drag, startPoint x: 170, startPoint y: 586, endPoint x: 185, endPoint y: 599, distance: 19.4
click at [170, 584] on p "✅ 일일 게시 일정 ~와 함께 ✅ 플랫폼별 콘텐츠 형식 (비디오, ✅ 관련 해시태그 ~을 위한 ✅ 참여 전략 (투표소, ✅ 백업 콘텐츠 옵션 …" at bounding box center [133, 576] width 229 height 47
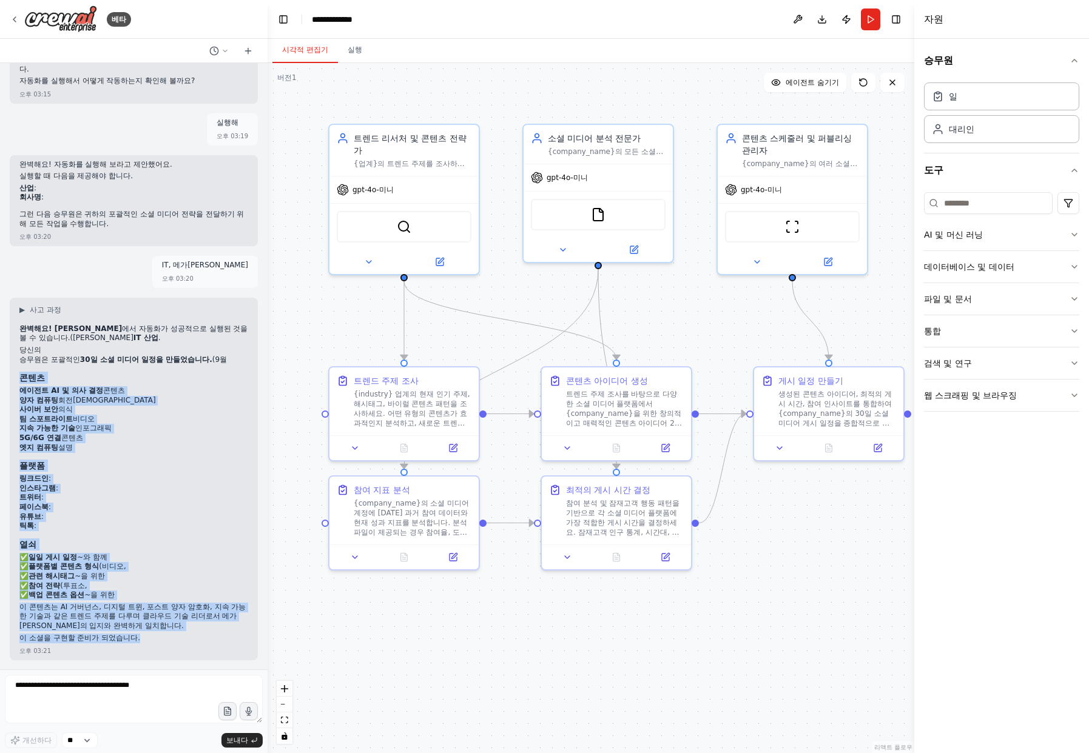
drag, startPoint x: 193, startPoint y: 645, endPoint x: 23, endPoint y: 376, distance: 318.1
click at [23, 376] on div "완벽해요! 메가존클라우드 에서 자동화가 성공적으로 실행된 것을 볼 수 있습니다. (메가존 IT 산업 . 당신의 승무원은 포괄적인 30일 소셜 …" at bounding box center [133, 484] width 229 height 321
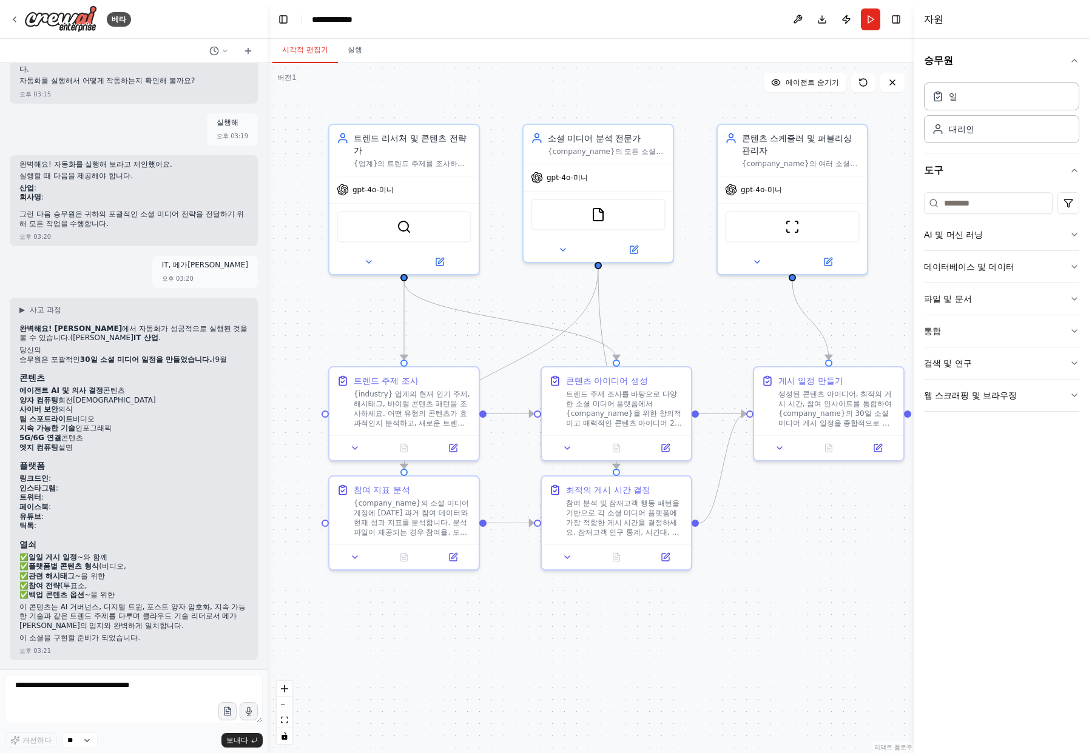
drag, startPoint x: 158, startPoint y: 349, endPoint x: 161, endPoint y: 362, distance: 13.0
click at [159, 349] on h2 "당신의" at bounding box center [133, 351] width 229 height 10
drag, startPoint x: 489, startPoint y: 636, endPoint x: 497, endPoint y: 645, distance: 12.0
click at [491, 637] on div ".deletable-edge-delete-btn { width: 20px; height: 20px; border: 0px solid #ffff…" at bounding box center [590, 408] width 646 height 690
drag, startPoint x: 864, startPoint y: 19, endPoint x: 867, endPoint y: 53, distance: 34.7
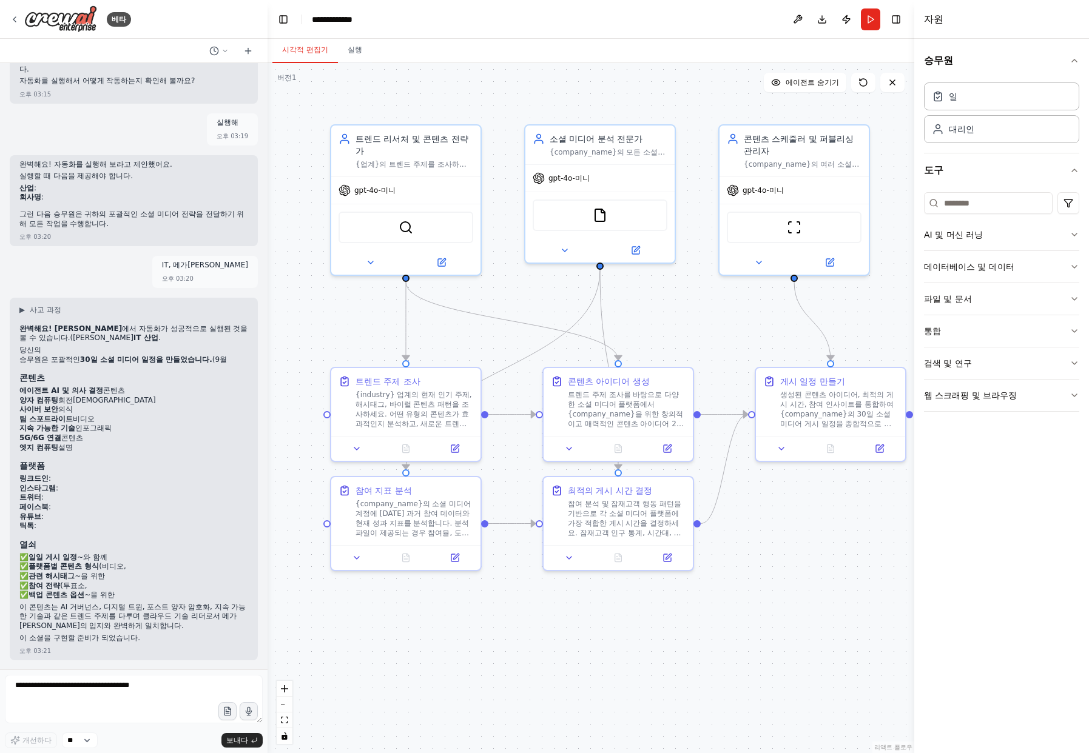
click at [864, 21] on button "달리다" at bounding box center [870, 19] width 19 height 22
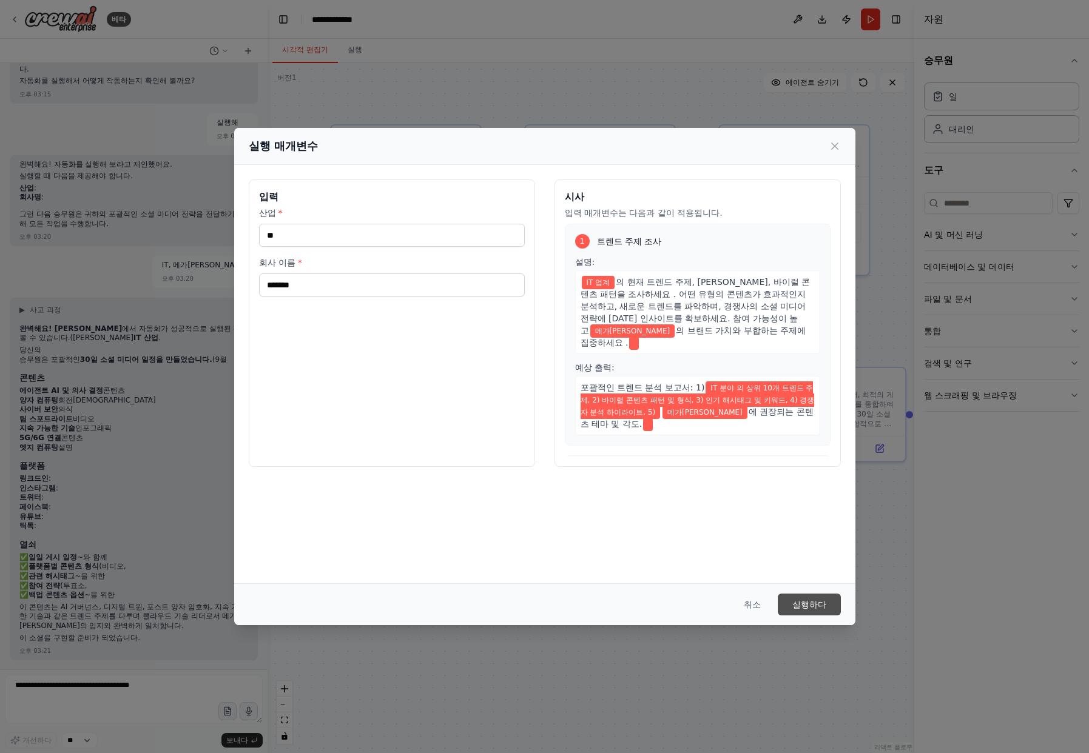
drag, startPoint x: 807, startPoint y: 603, endPoint x: 817, endPoint y: 662, distance: 59.6
click at [808, 604] on font "실행하다" at bounding box center [809, 605] width 34 height 10
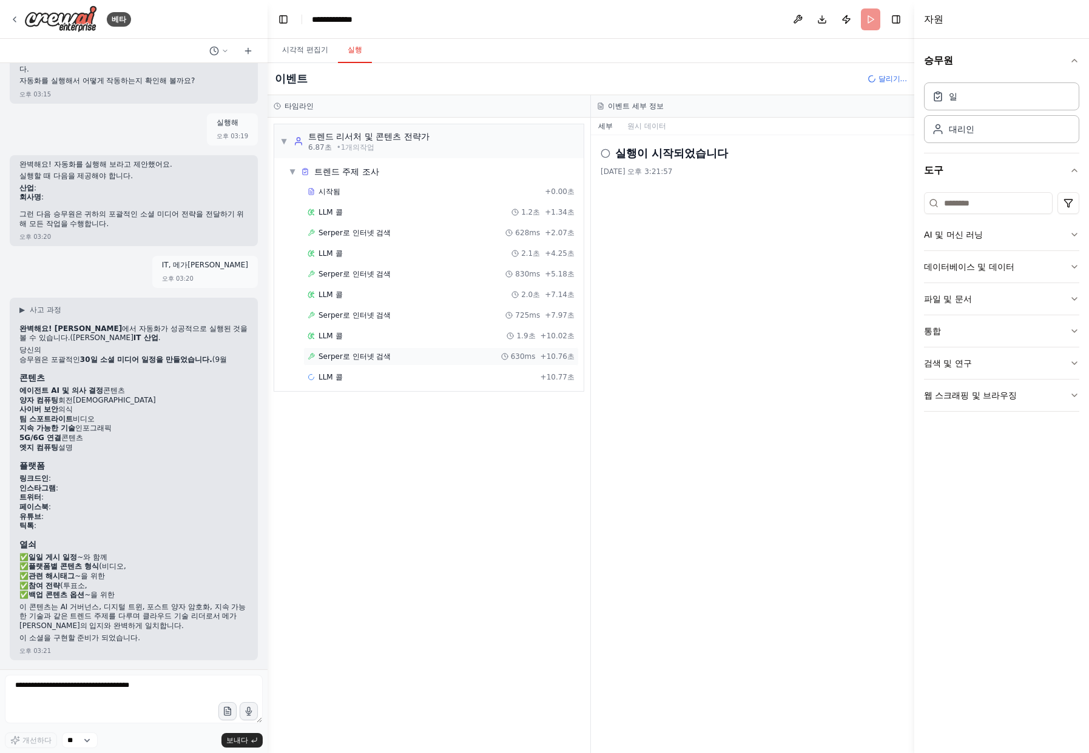
click at [340, 360] on font "Serper로 인터넷 검색" at bounding box center [354, 356] width 73 height 8
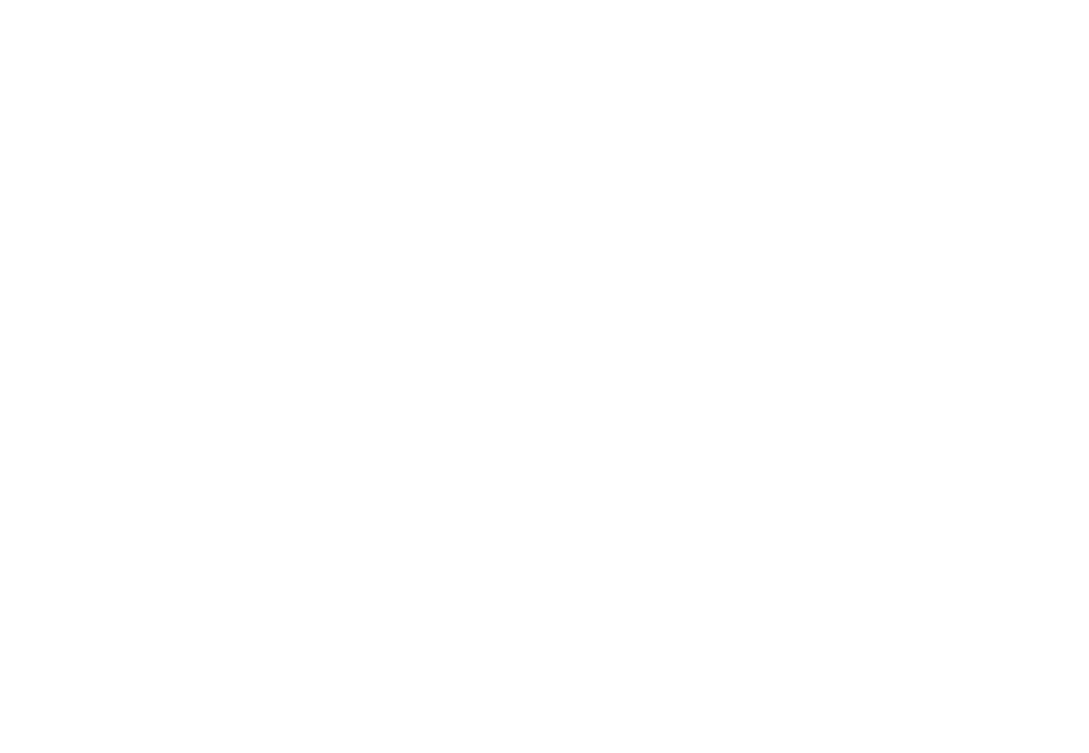
drag, startPoint x: 437, startPoint y: 163, endPoint x: 290, endPoint y: 4, distance: 215.9
click at [437, 0] on html "원본 텍스트 번역 평가 보내주신 의견은 Google 번역을 개선하는 데 사용됩니다." at bounding box center [544, 0] width 1089 height 0
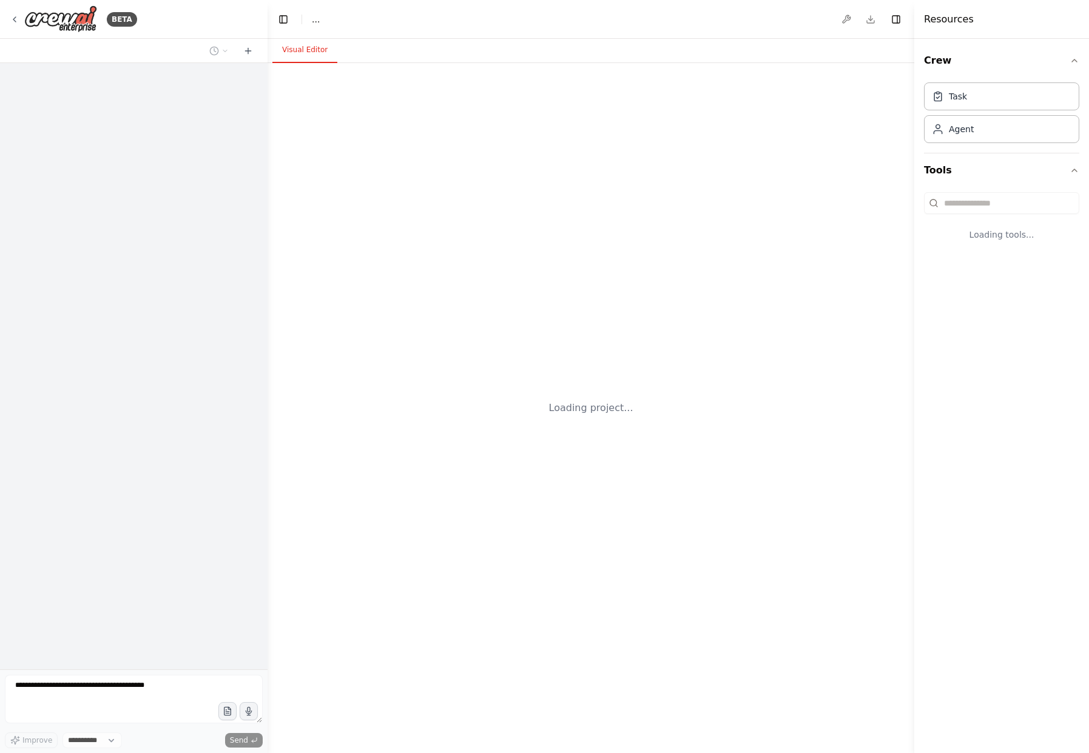
select select "****"
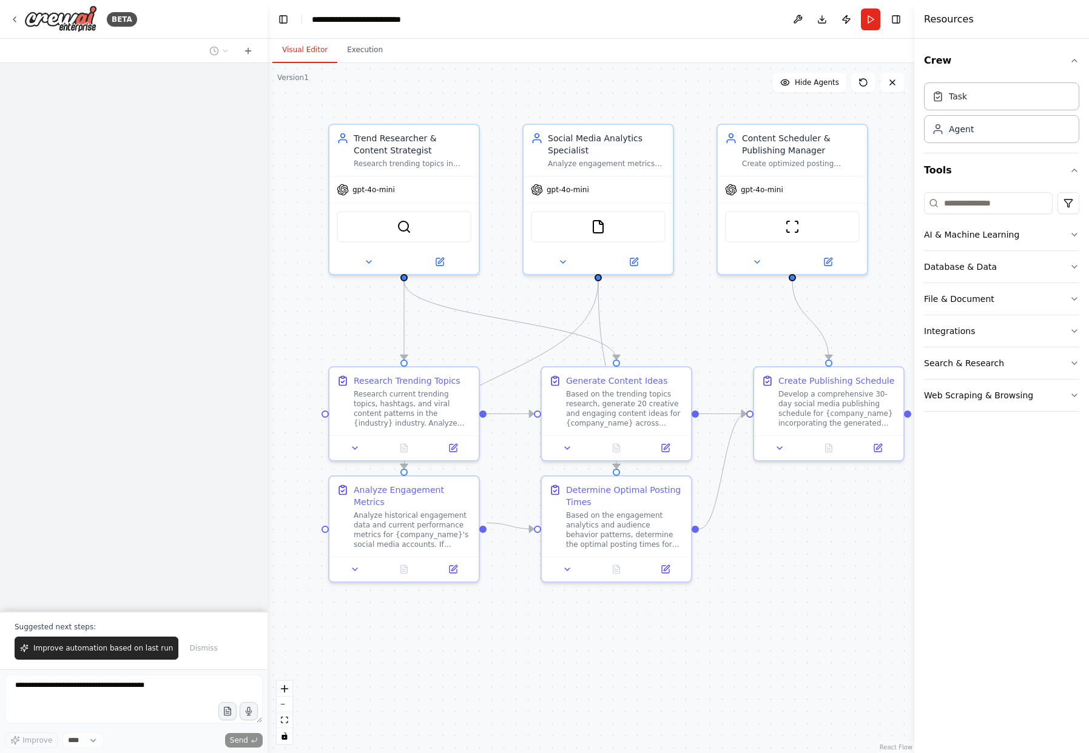
scroll to position [1446, 0]
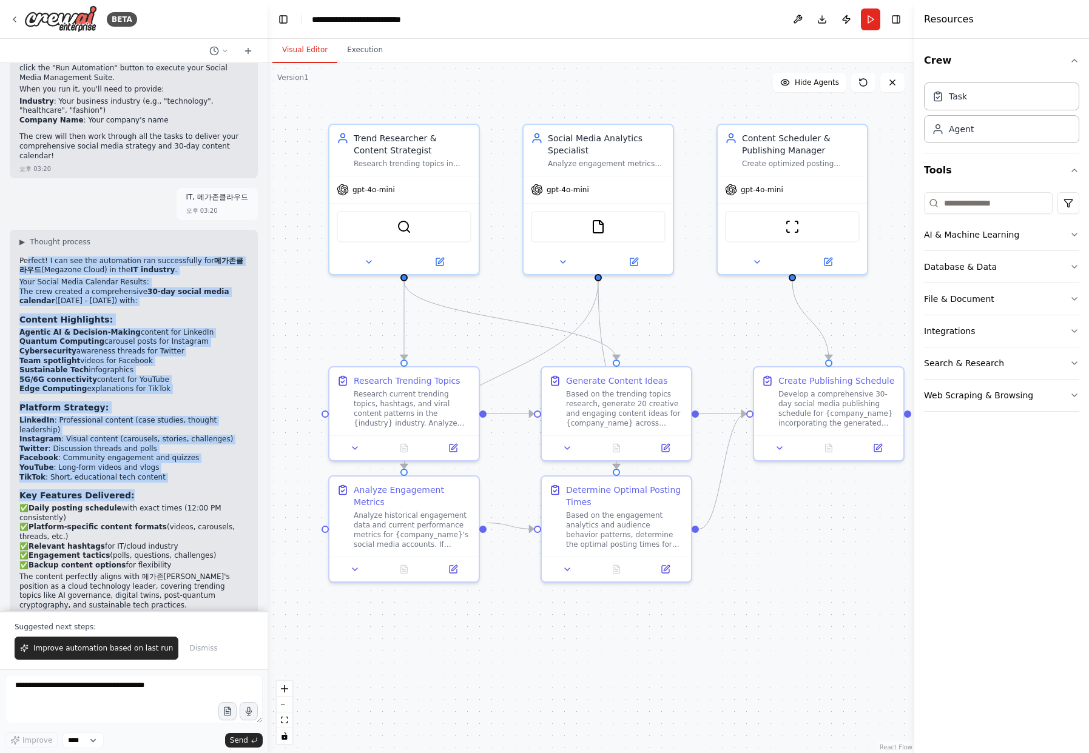
drag, startPoint x: 27, startPoint y: 234, endPoint x: 125, endPoint y: 470, distance: 255.3
click at [122, 452] on div "Perfect! I can see the automation ran successfully for 메가존클라우드 (Megazone Cloud)…" at bounding box center [133, 441] width 229 height 368
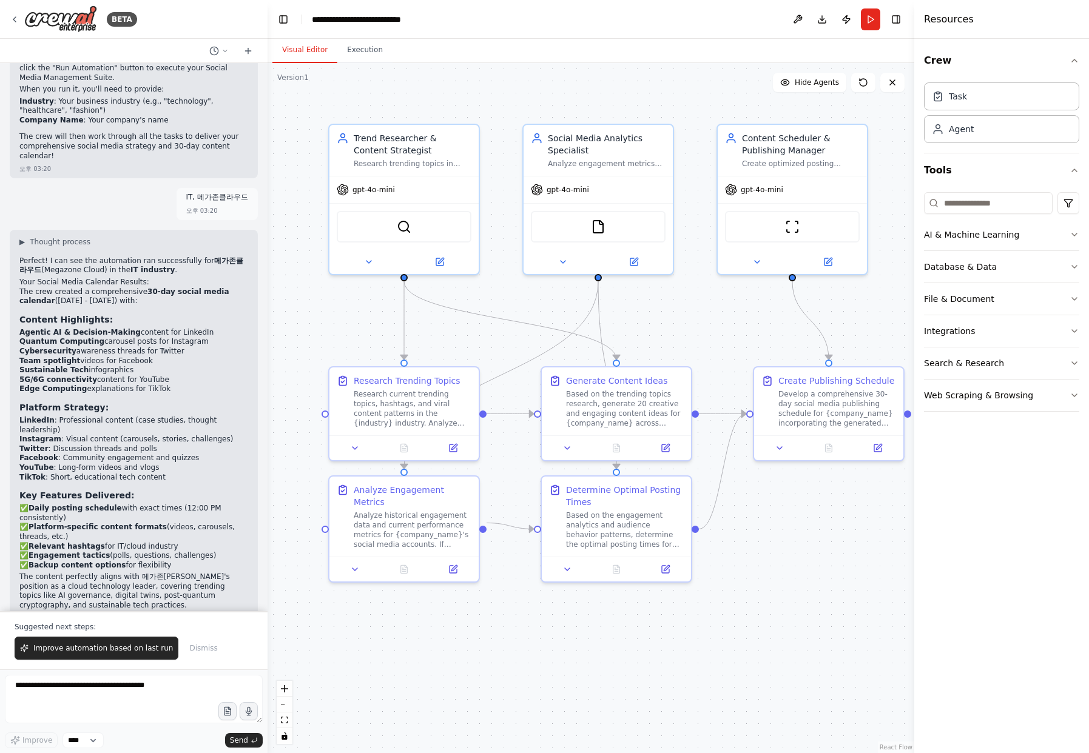
drag, startPoint x: 102, startPoint y: 520, endPoint x: 112, endPoint y: 522, distance: 9.9
click at [104, 520] on p "✅ Daily posting schedule with exact times (12:00 PM consistently) ✅ Platform-sp…" at bounding box center [133, 537] width 229 height 66
drag, startPoint x: 181, startPoint y: 527, endPoint x: 52, endPoint y: 272, distance: 285.6
click at [7, 303] on div "Create a crew that schedules and publishes social media content across multiple…" at bounding box center [133, 337] width 267 height 548
drag, startPoint x: 109, startPoint y: 274, endPoint x: 61, endPoint y: 301, distance: 55.4
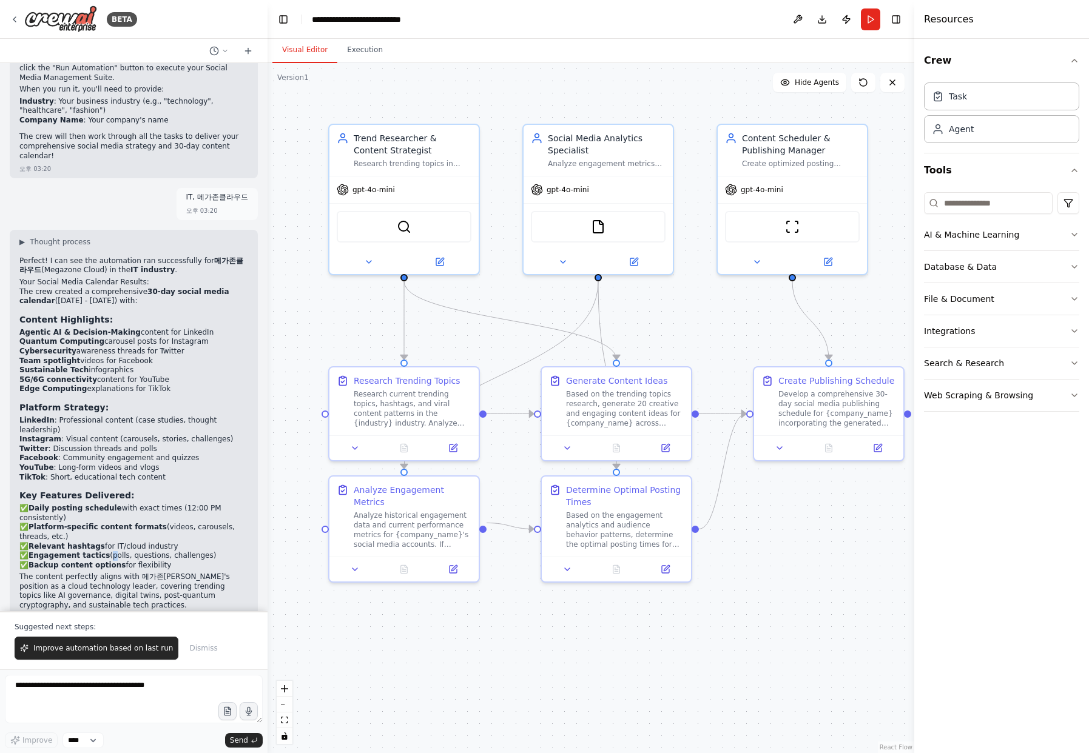
click at [14, 232] on div "▶ Thought process Perfect! I can see the automation ran successfully for 메가존클라우…" at bounding box center [134, 435] width 248 height 410
click at [104, 357] on li "Team spotlight videos for Facebook" at bounding box center [133, 362] width 229 height 10
drag, startPoint x: 186, startPoint y: 364, endPoint x: 86, endPoint y: 289, distance: 124.8
click at [21, 328] on ul "Agentic AI & Decision-Making content for LinkedIn Quantum Computing carousel po…" at bounding box center [133, 361] width 229 height 66
click at [135, 278] on h2 "Your Social Media Calendar Results:" at bounding box center [133, 283] width 229 height 10
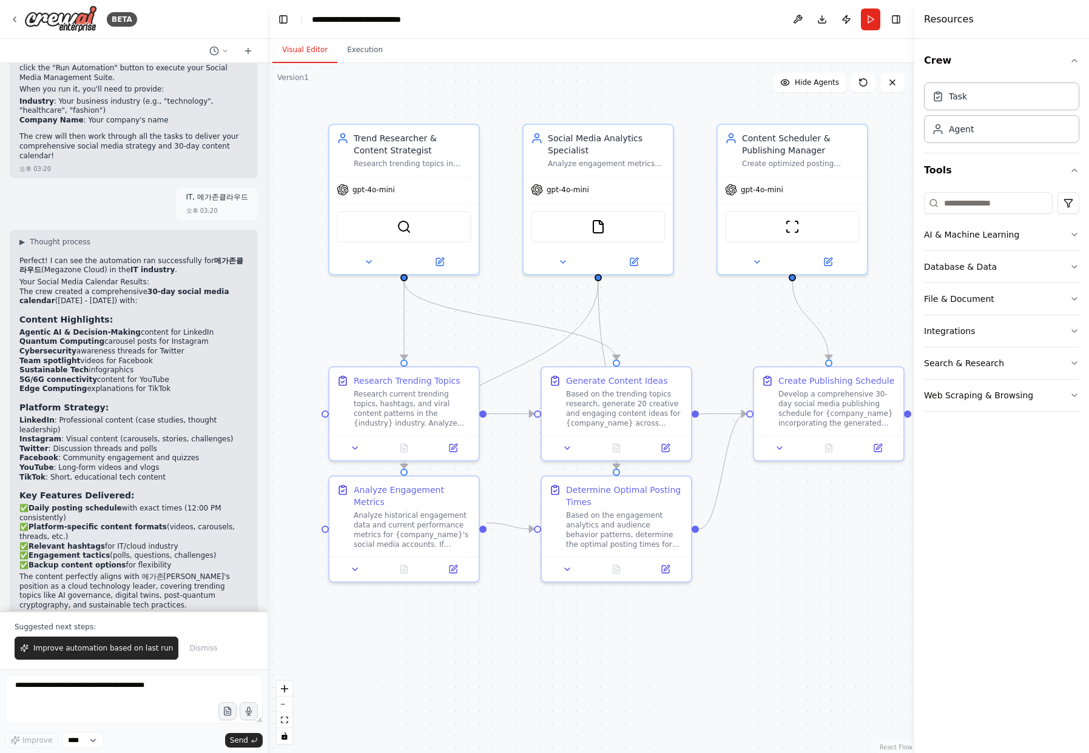
drag, startPoint x: 171, startPoint y: 359, endPoint x: 30, endPoint y: 301, distance: 152.3
click at [22, 328] on ul "Agentic AI & Decision-Making content for LinkedIn Quantum Computing carousel po…" at bounding box center [133, 361] width 229 height 66
click at [166, 287] on strong "30-day social media calendar" at bounding box center [124, 296] width 210 height 18
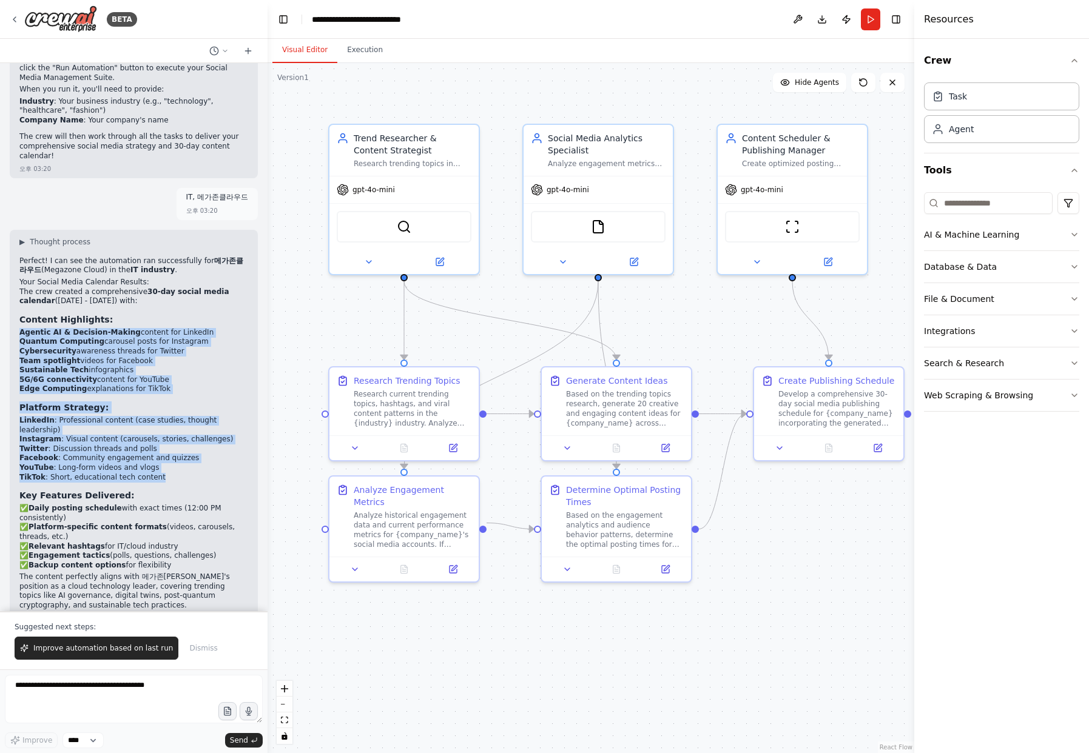
drag, startPoint x: 158, startPoint y: 441, endPoint x: 77, endPoint y: 268, distance: 191.0
click at [19, 295] on div "▶ Thought process Perfect! I can see the automation ran successfully for 메가존클라우…" at bounding box center [134, 435] width 248 height 410
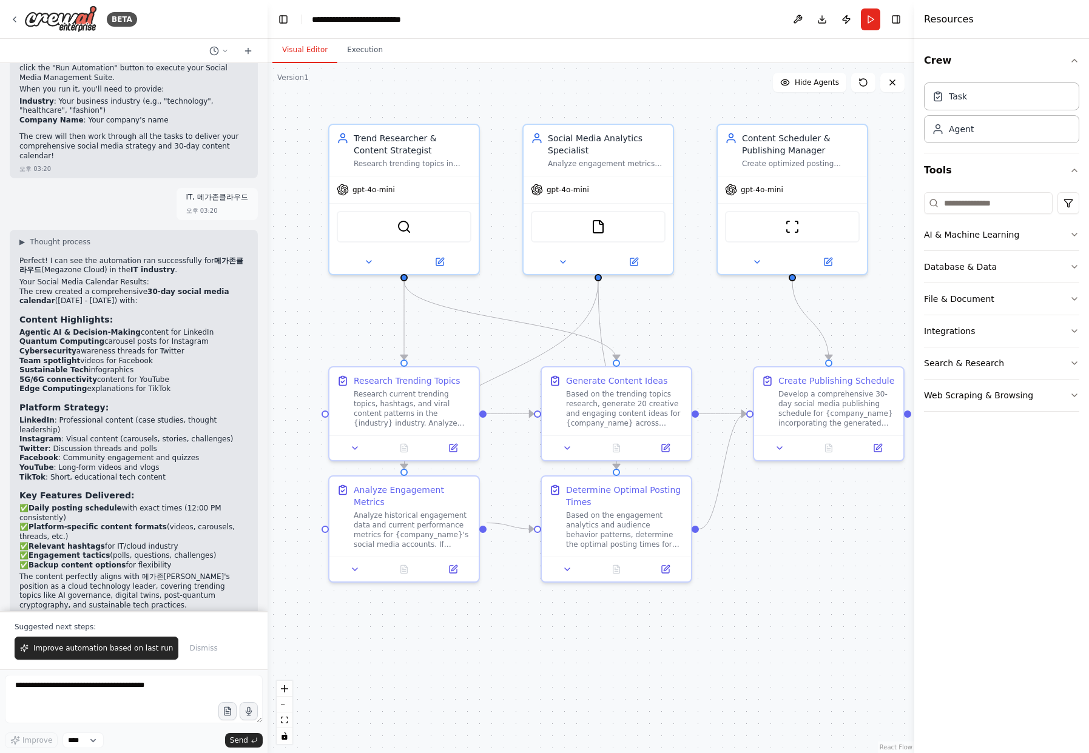
click at [180, 287] on strong "30-day social media calendar" at bounding box center [124, 296] width 210 height 18
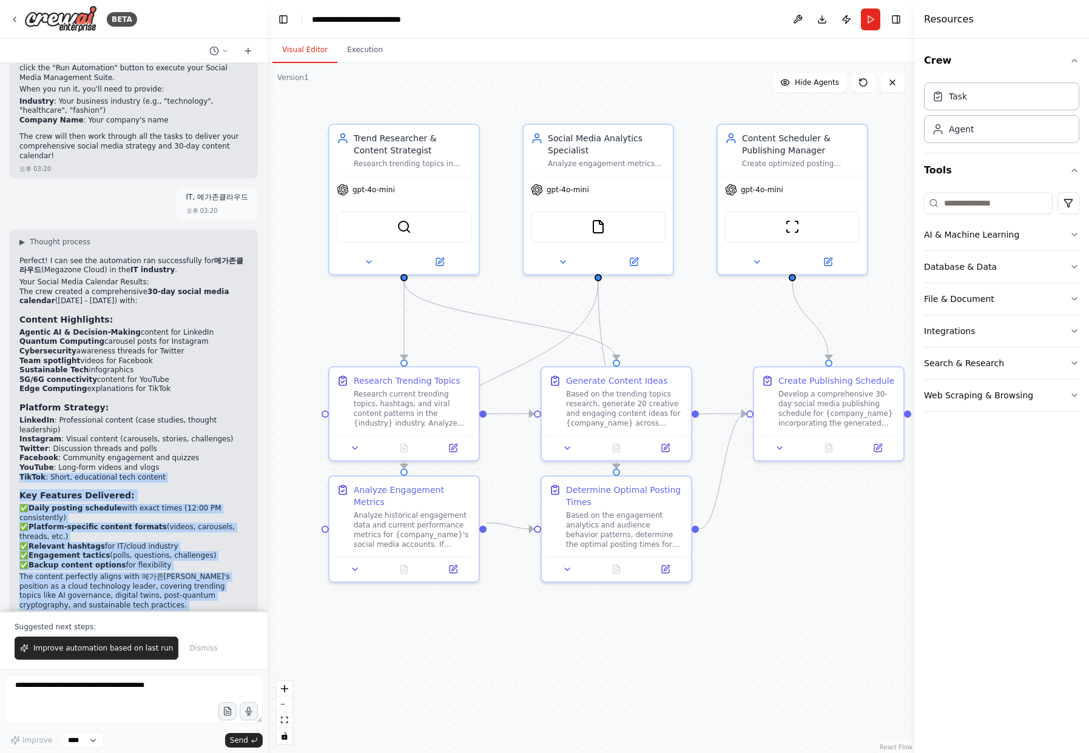
drag, startPoint x: 222, startPoint y: 586, endPoint x: 34, endPoint y: 408, distance: 259.1
click at [12, 431] on div "▶ Thought process Perfect! I can see the automation ran successfully for 메가존클라우…" at bounding box center [134, 435] width 248 height 410
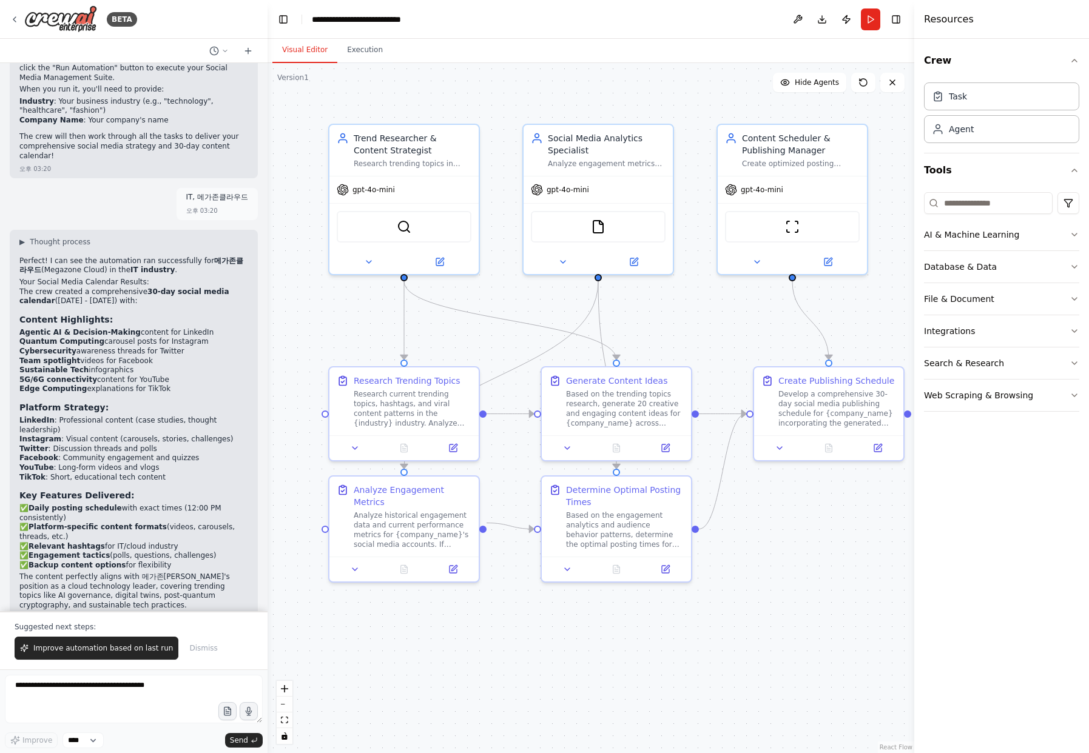
click at [107, 366] on li "Sustainable Tech infographics" at bounding box center [133, 371] width 229 height 10
